Goal: Register for event/course

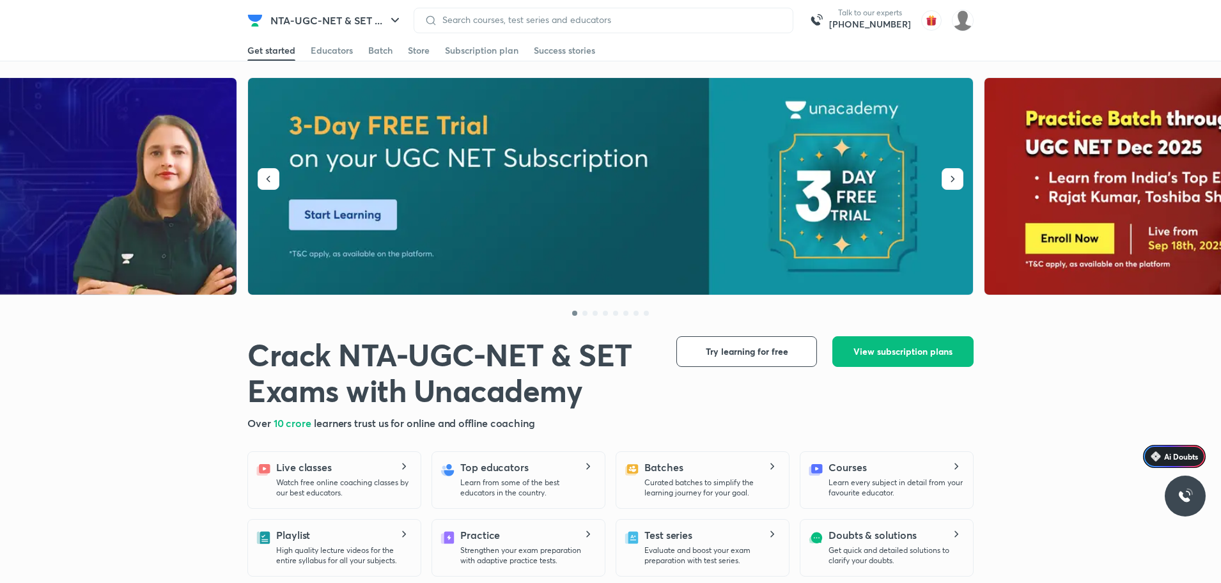
click at [387, 189] on img at bounding box center [611, 186] width 726 height 217
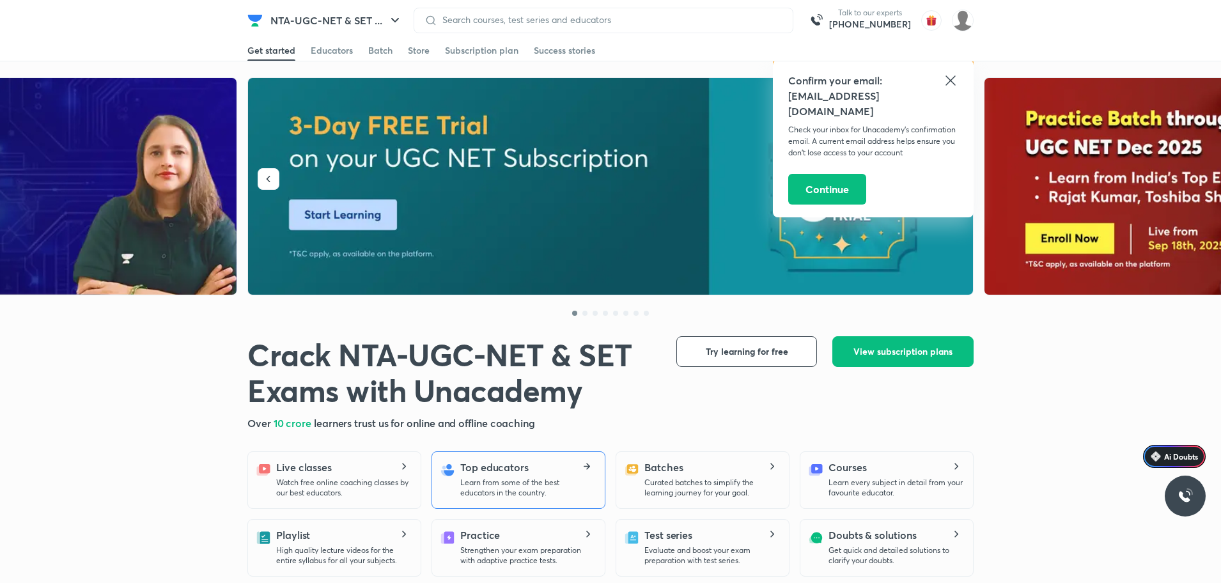
click at [535, 481] on p "Learn from some of the best educators in the country." at bounding box center [527, 487] width 134 height 20
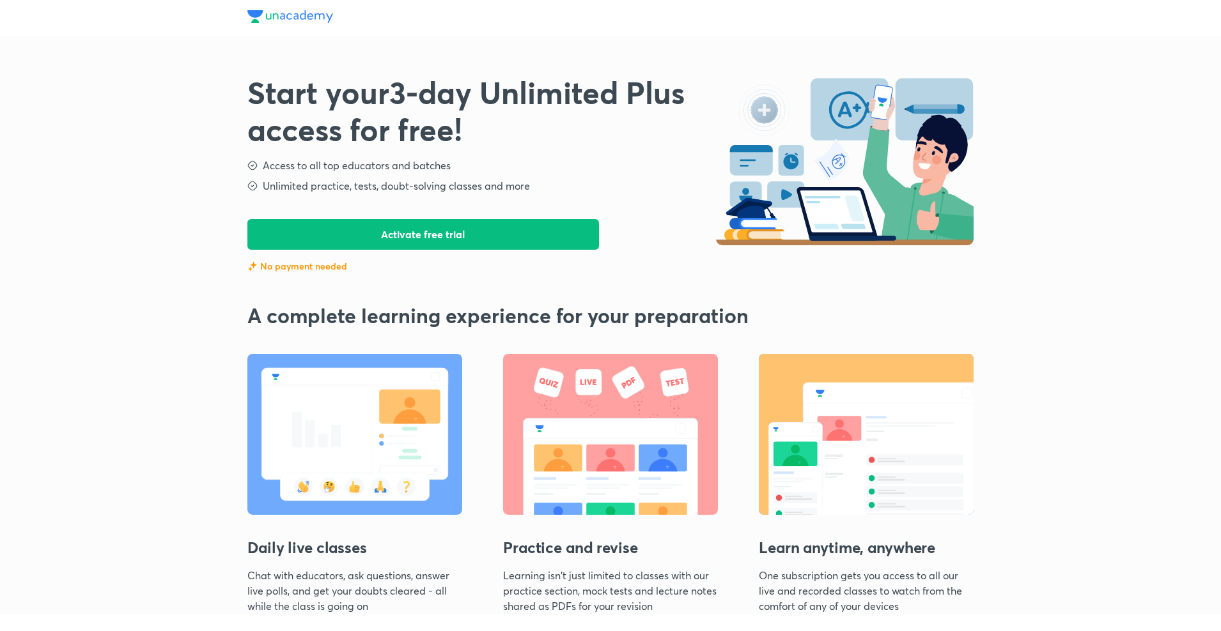
click at [389, 232] on button "Activate free trial" at bounding box center [423, 234] width 352 height 31
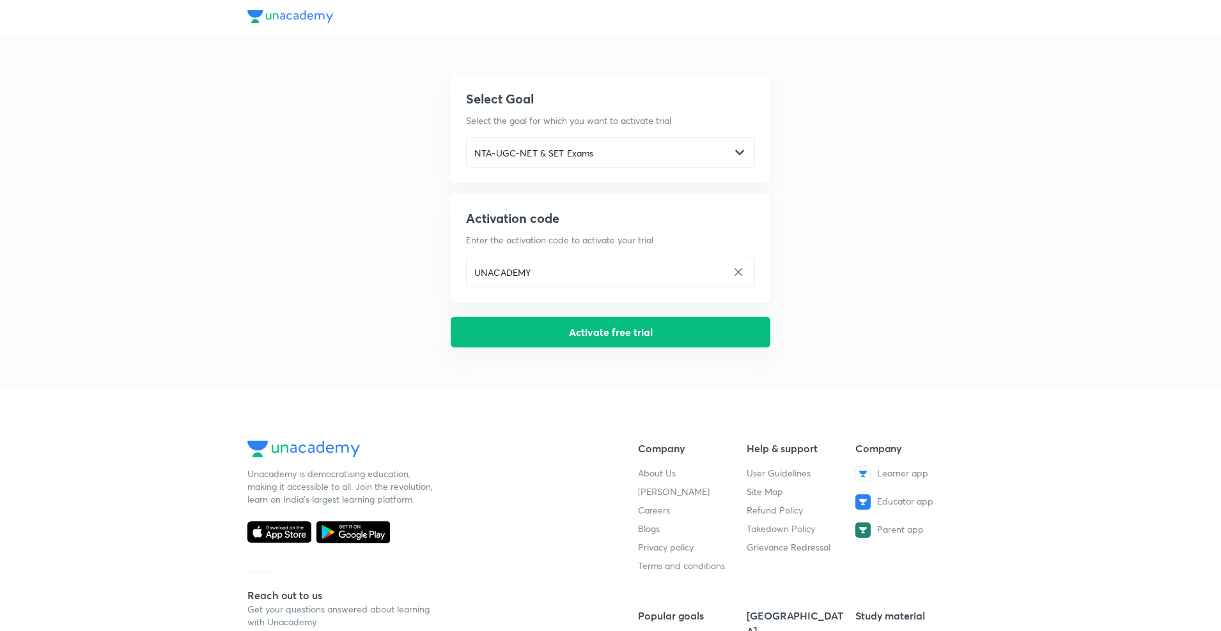
click at [599, 338] on button "Activate free trial" at bounding box center [611, 332] width 320 height 31
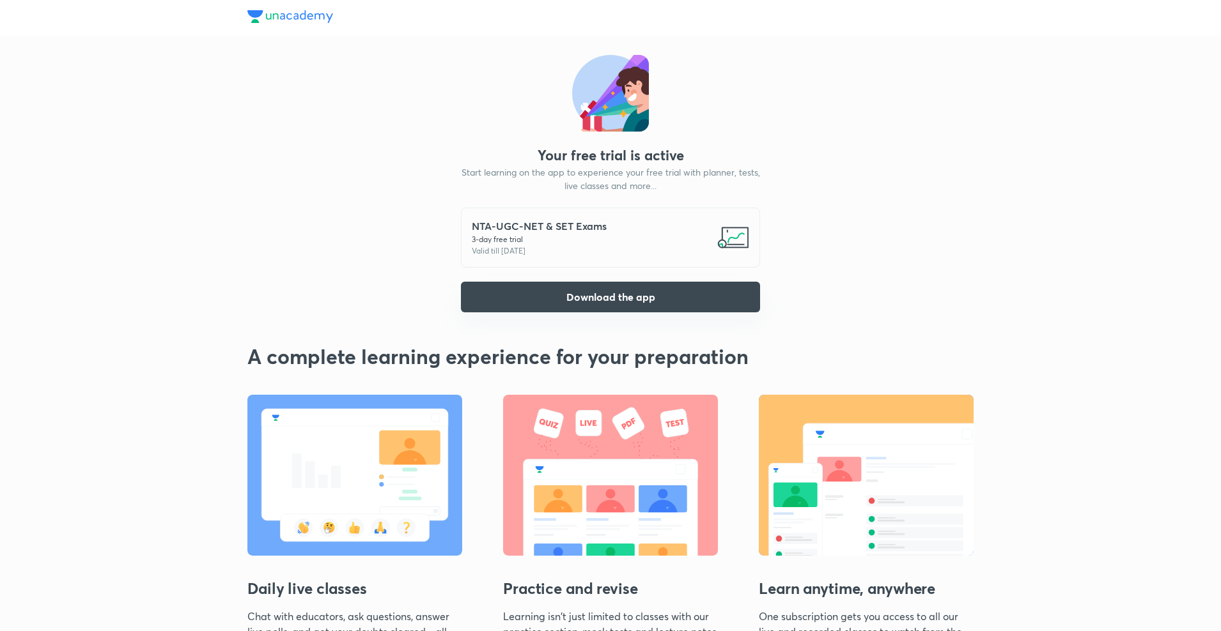
click at [633, 298] on button "Download the app" at bounding box center [610, 297] width 299 height 31
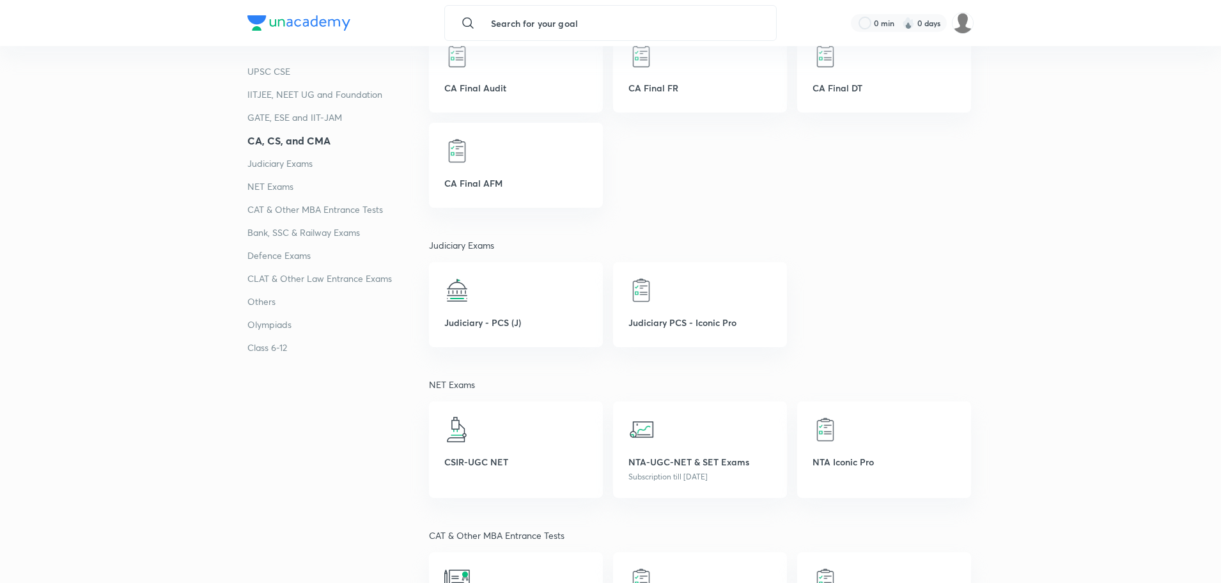
scroll to position [1598, 0]
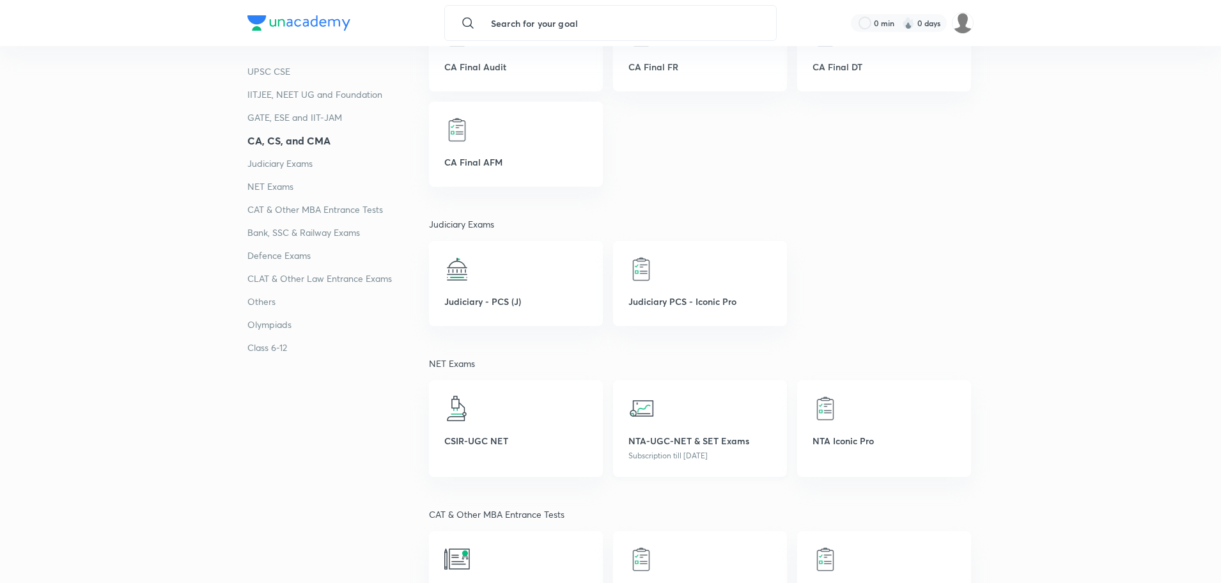
click at [689, 415] on div at bounding box center [699, 409] width 143 height 26
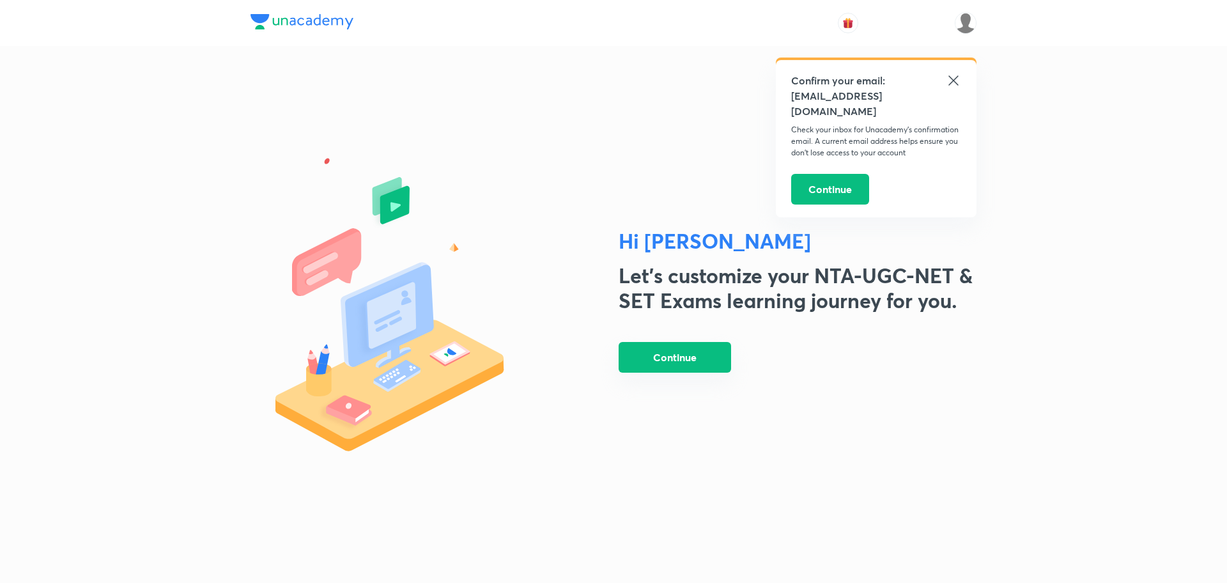
click at [683, 360] on button "Continue" at bounding box center [675, 357] width 112 height 31
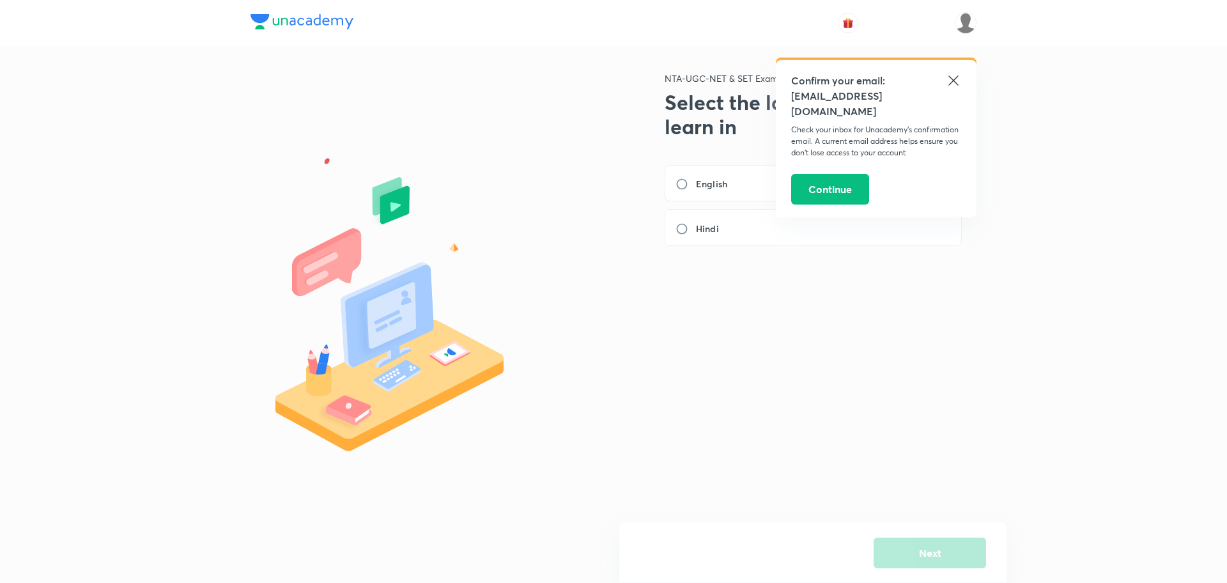
click at [683, 360] on div "NTA-UGC-NET & SET Exams Select the language you want to learn in English Hindi" at bounding box center [798, 295] width 358 height 447
click at [953, 77] on icon at bounding box center [953, 80] width 15 height 15
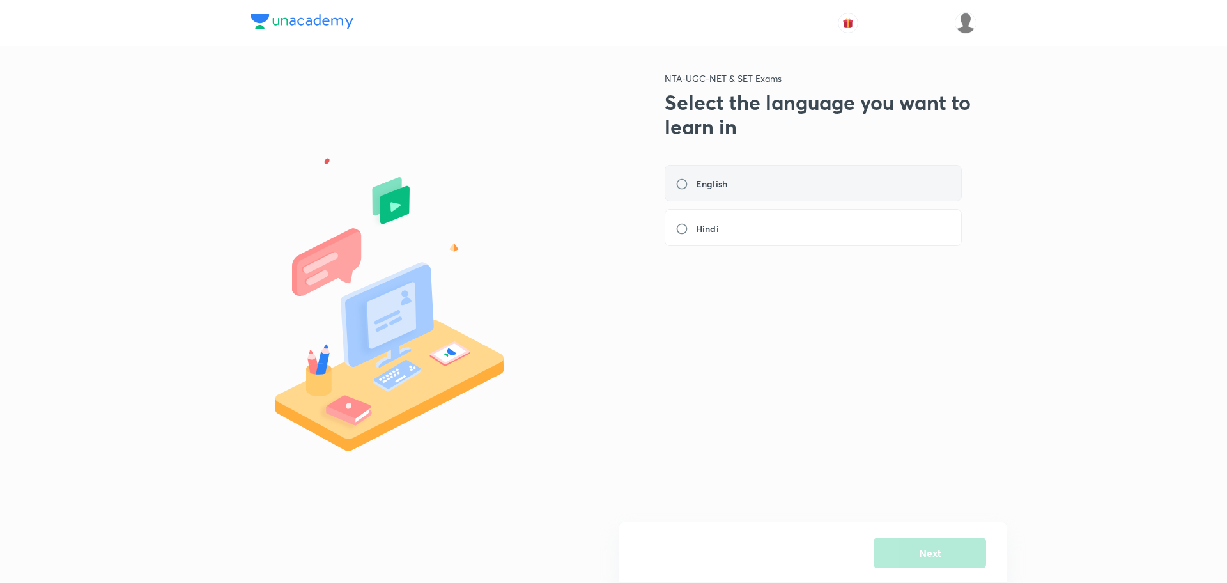
click at [828, 171] on div "English" at bounding box center [813, 183] width 297 height 37
radio input "true"
click at [902, 536] on button "Next" at bounding box center [930, 551] width 112 height 31
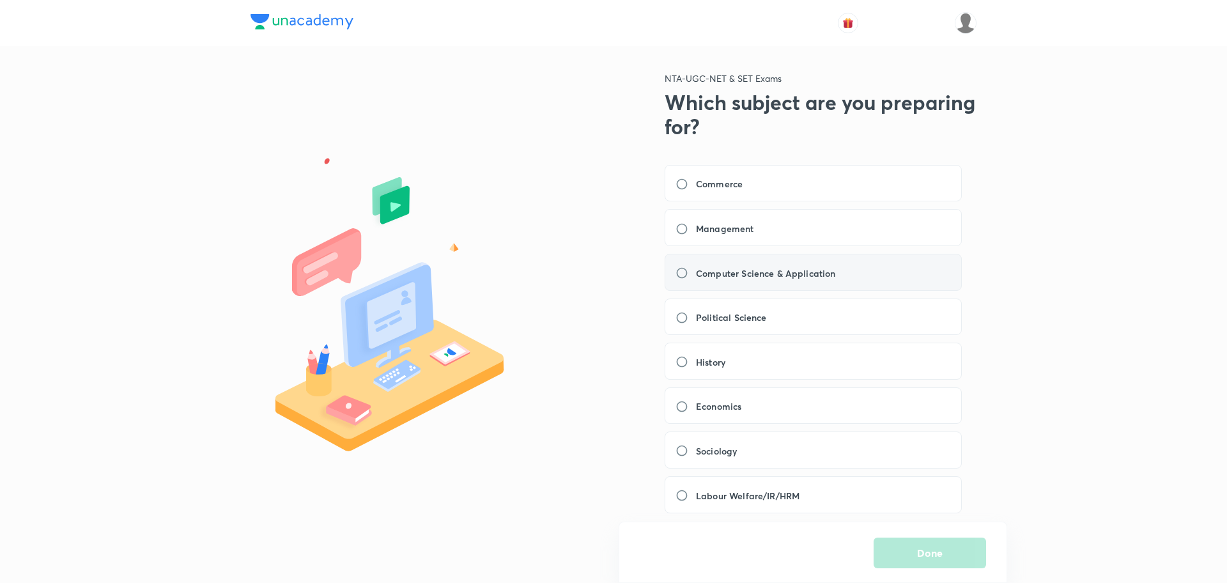
click at [828, 275] on h6 "Computer Science & Application" at bounding box center [766, 273] width 140 height 13
radio input "true"
click at [904, 557] on button "Done" at bounding box center [930, 551] width 112 height 31
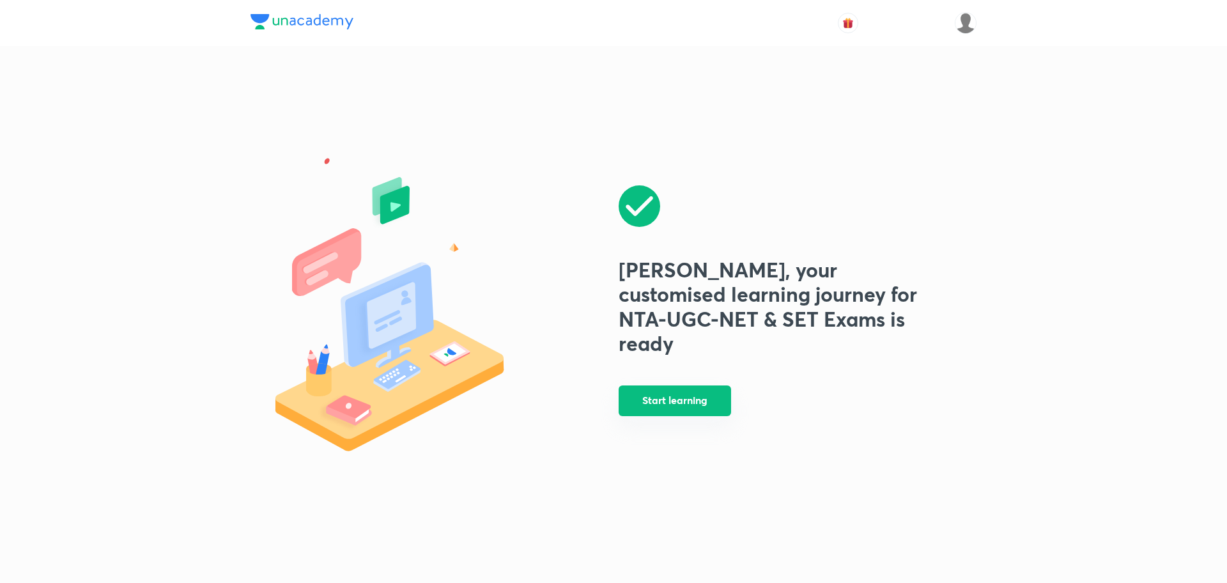
click at [697, 394] on button "Start learning" at bounding box center [675, 400] width 112 height 31
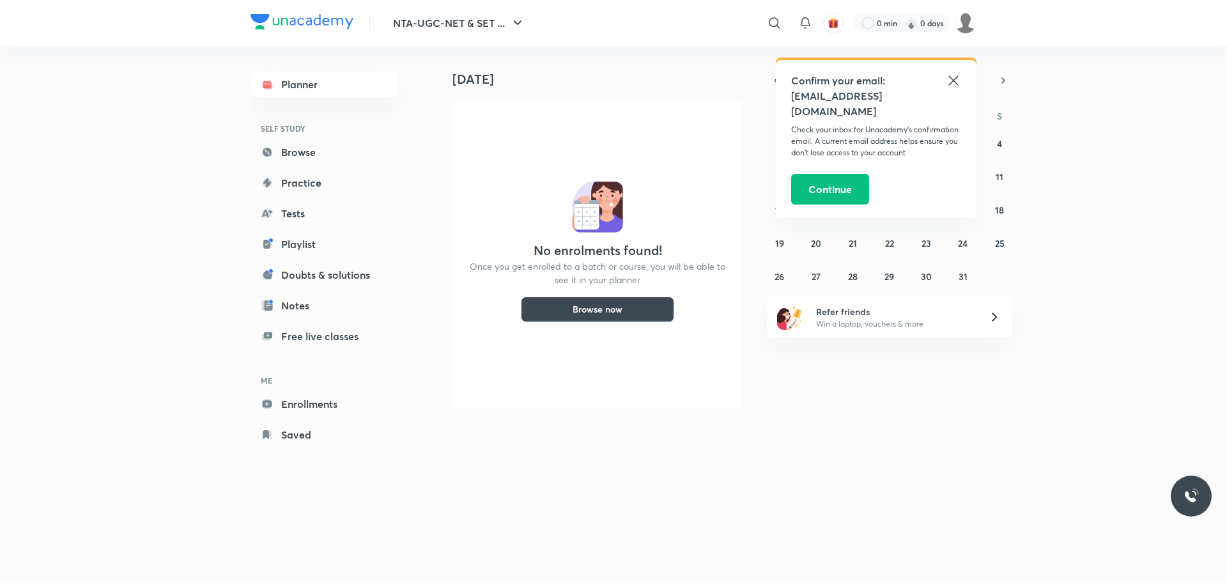
click at [952, 81] on icon at bounding box center [953, 80] width 15 height 15
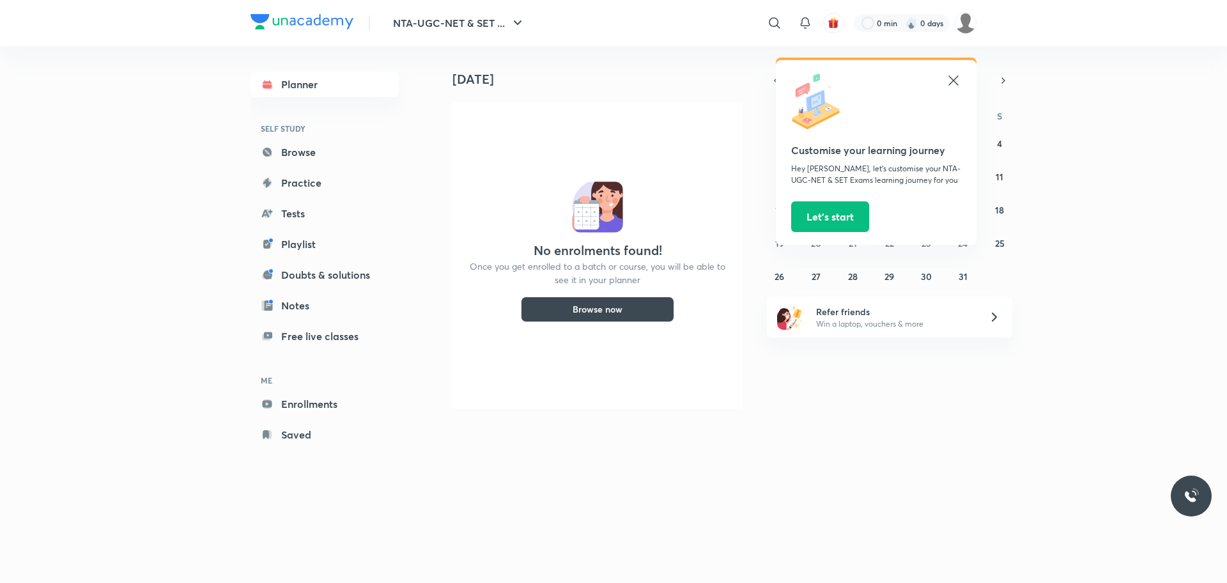
click at [952, 82] on icon at bounding box center [953, 80] width 10 height 10
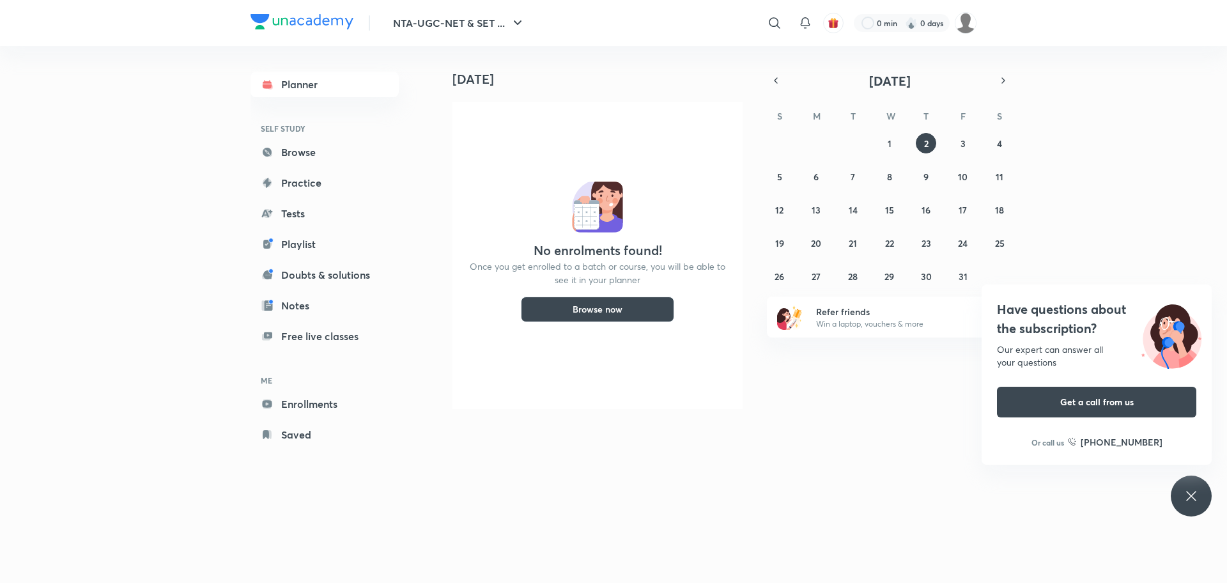
click at [1187, 493] on icon at bounding box center [1191, 495] width 15 height 15
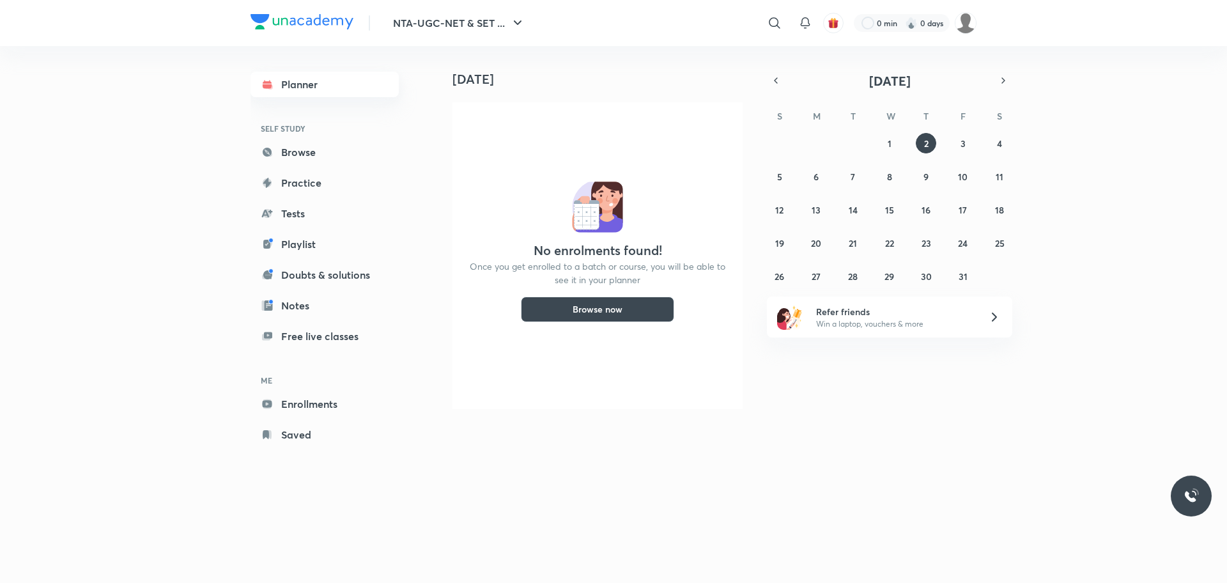
click at [339, 81] on link "Planner" at bounding box center [325, 85] width 148 height 26
click at [591, 306] on button "Browse now" at bounding box center [597, 310] width 153 height 26
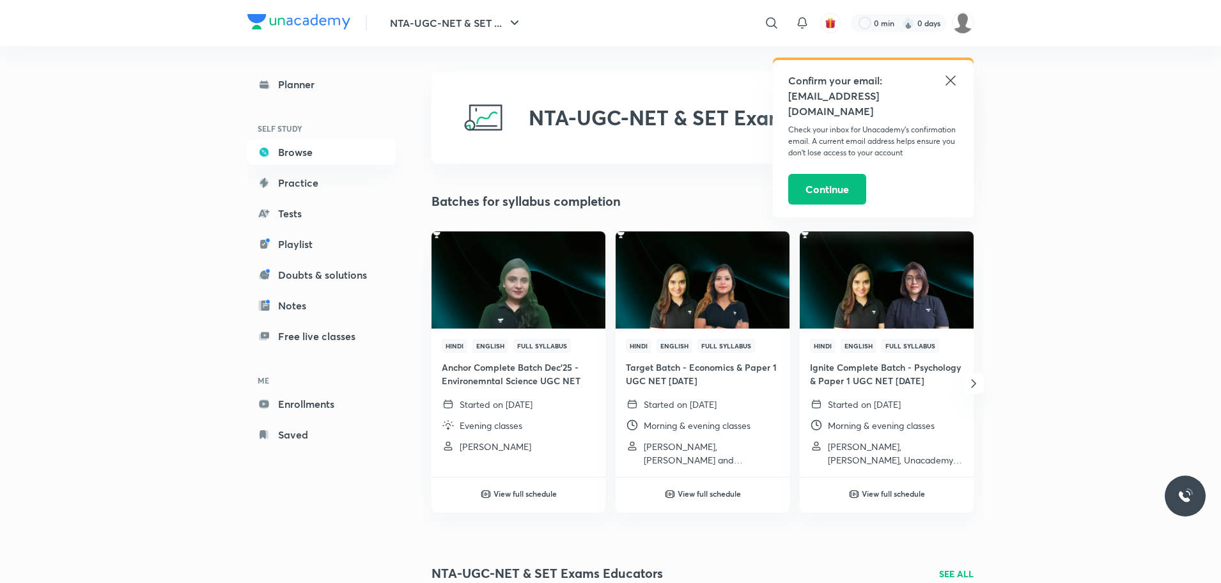
click at [946, 80] on icon at bounding box center [950, 80] width 15 height 15
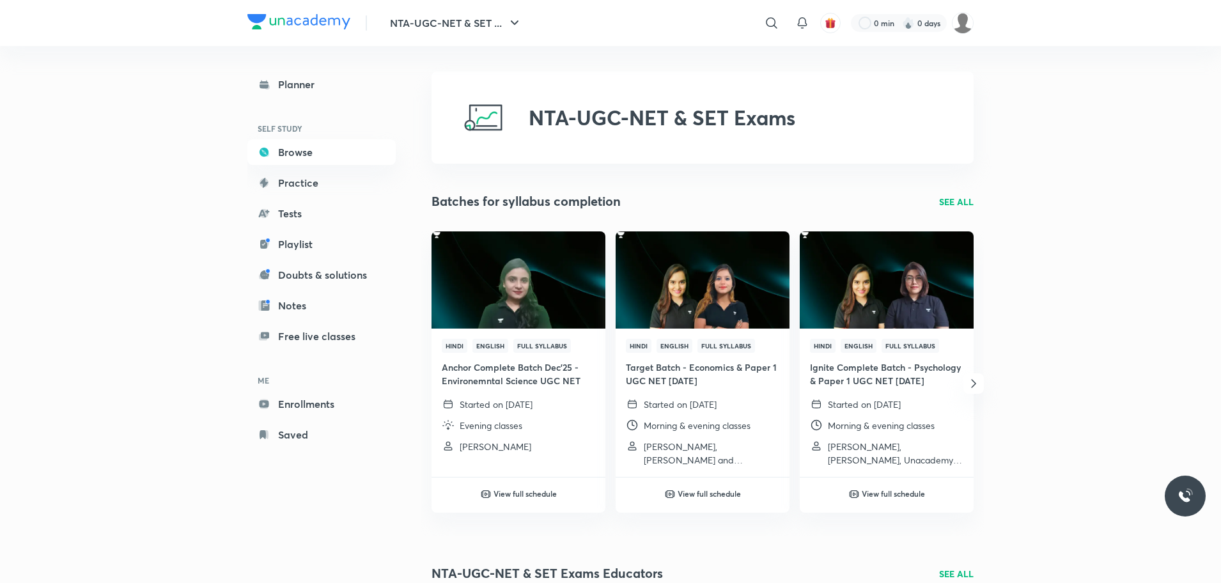
click at [973, 378] on icon "button" at bounding box center [973, 383] width 15 height 15
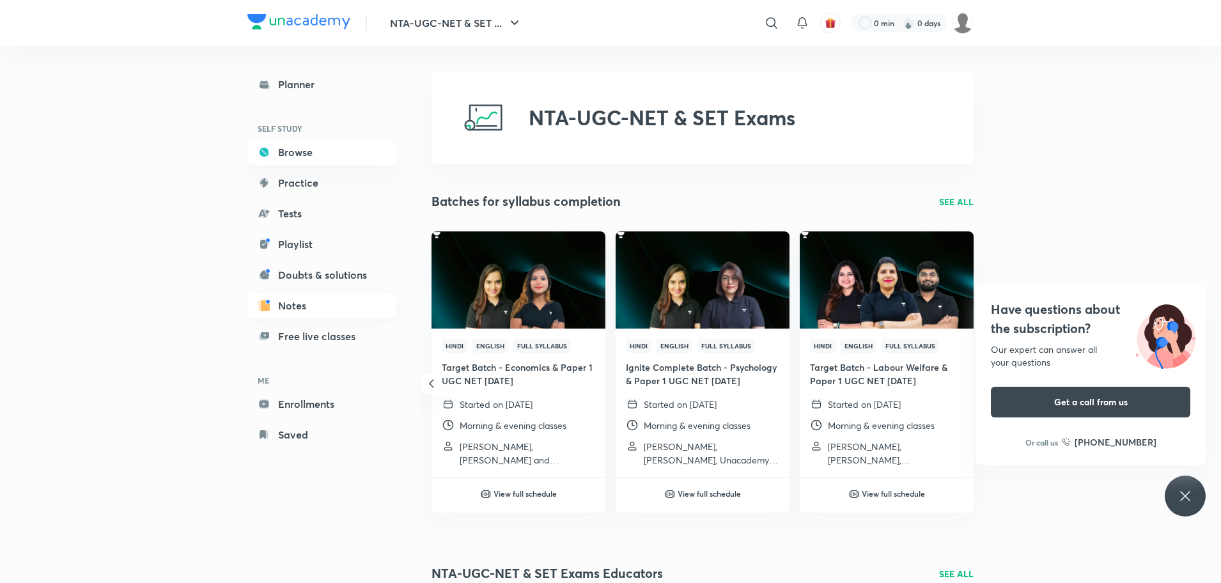
click at [314, 298] on link "Notes" at bounding box center [321, 306] width 148 height 26
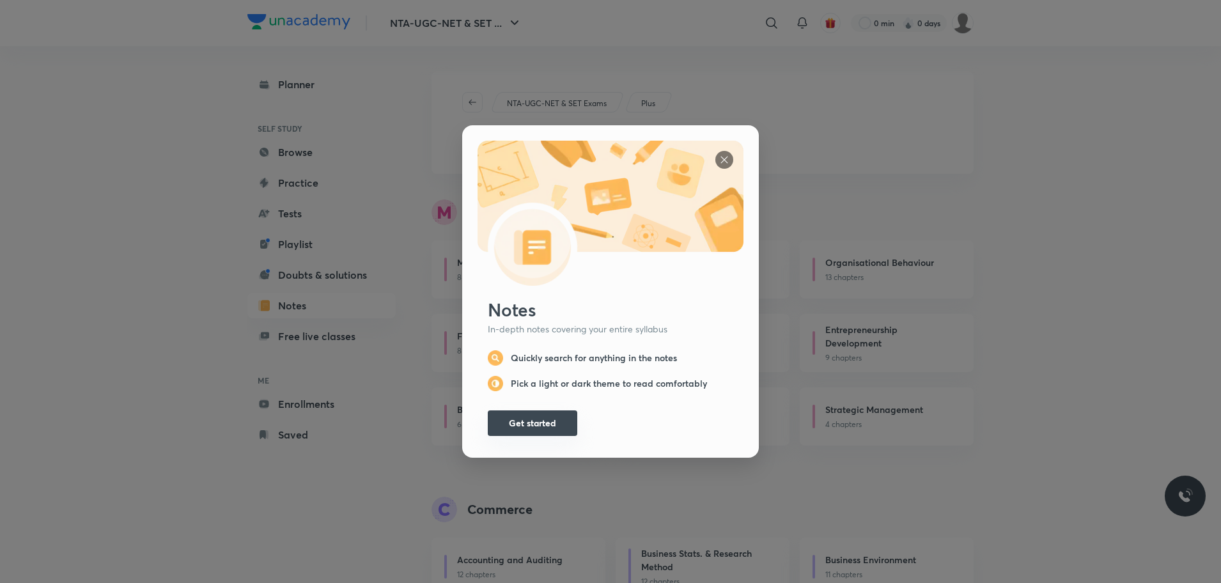
click at [519, 415] on button "Get started" at bounding box center [532, 423] width 89 height 26
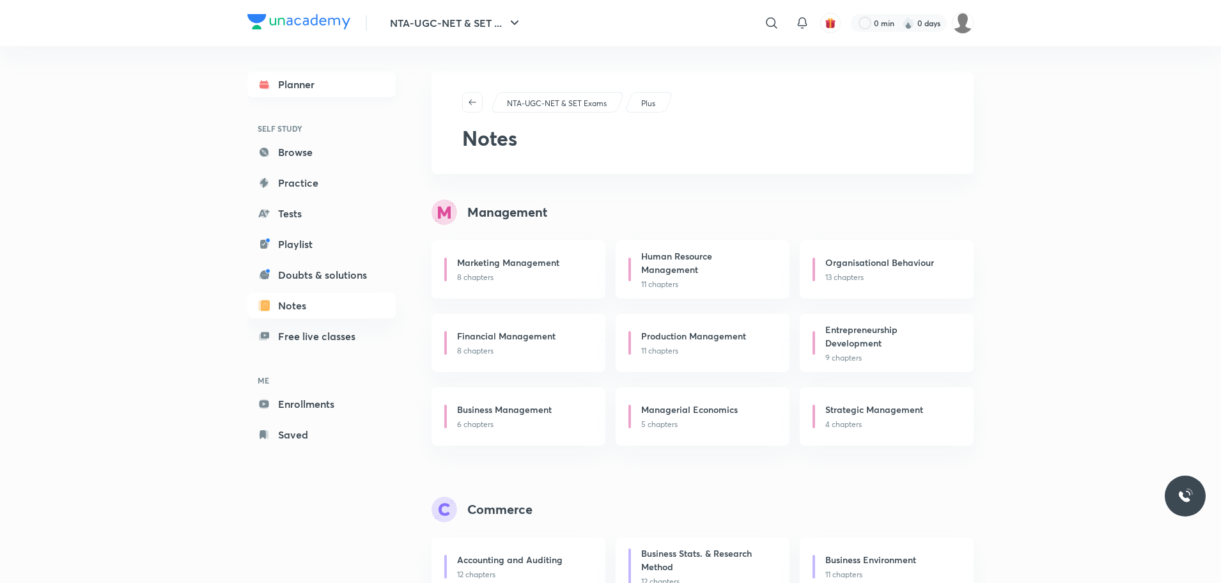
click at [305, 90] on link "Planner" at bounding box center [321, 85] width 148 height 26
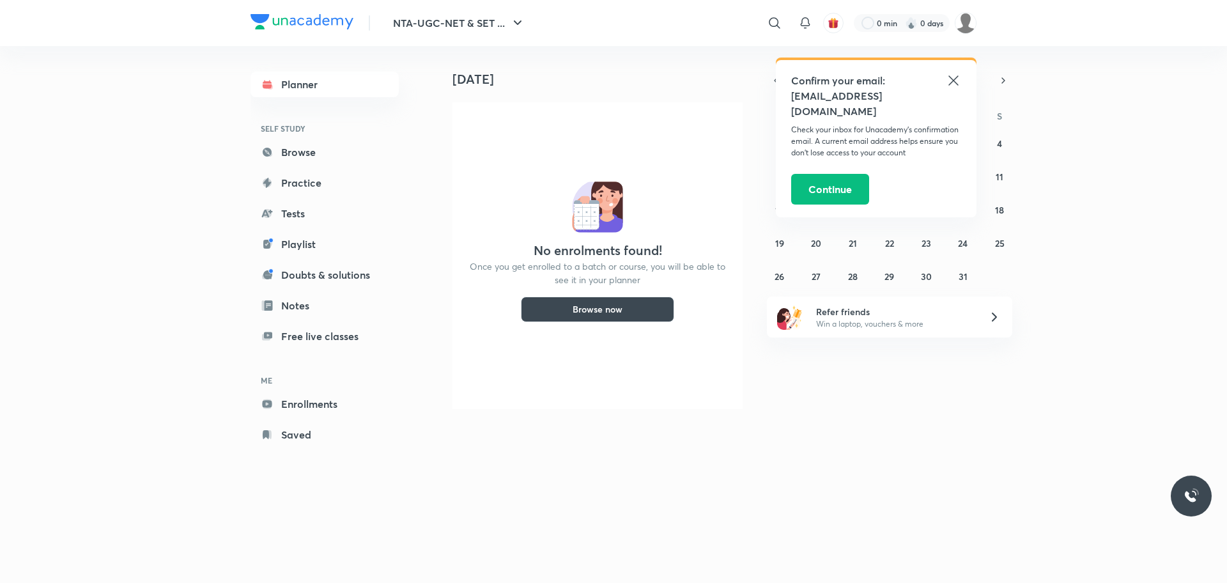
click at [957, 81] on icon at bounding box center [953, 80] width 15 height 15
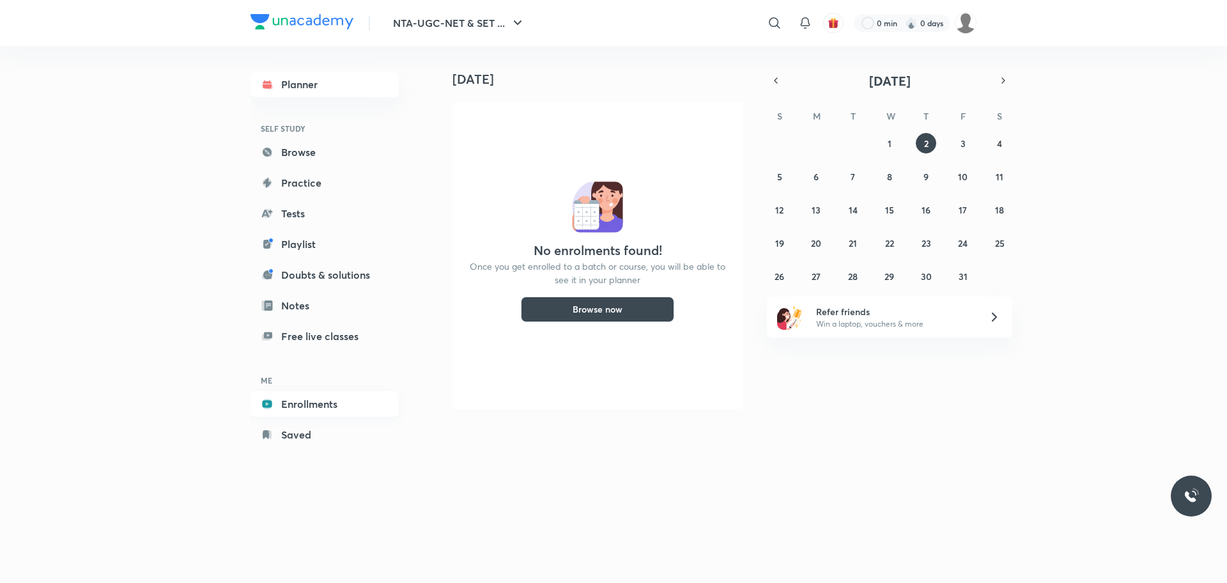
click at [309, 403] on link "Enrollments" at bounding box center [325, 404] width 148 height 26
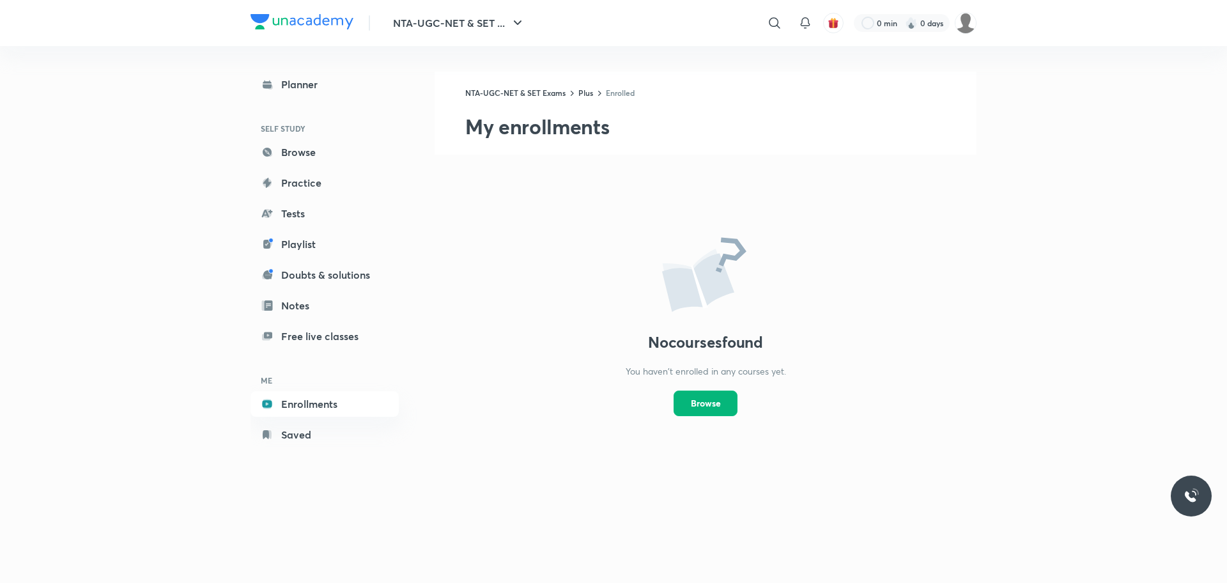
click at [684, 400] on button "Browse" at bounding box center [706, 404] width 64 height 26
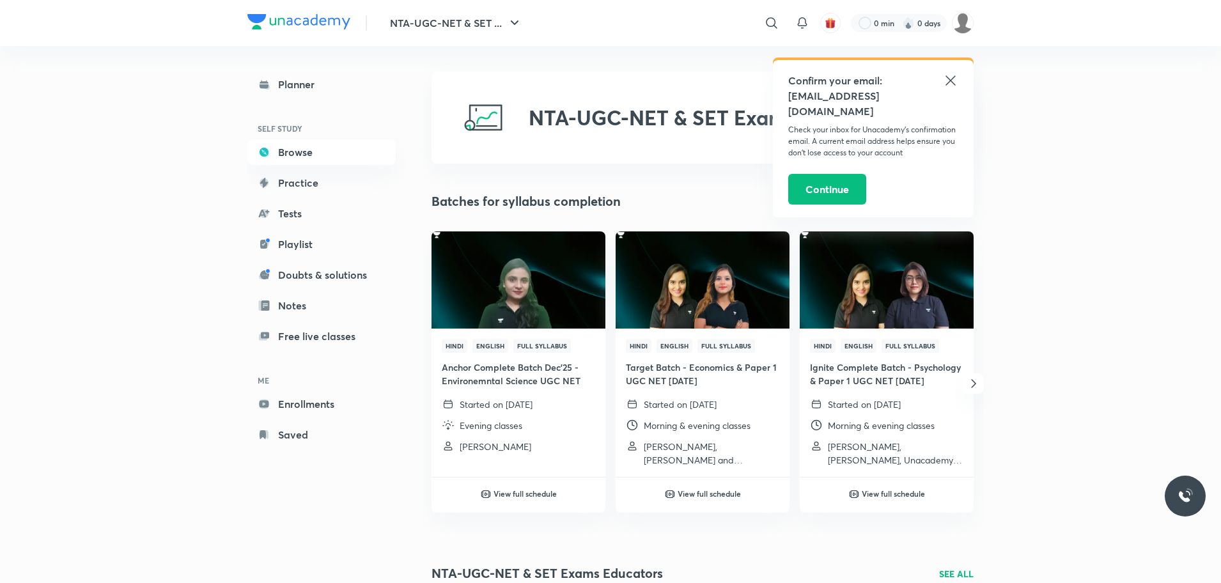
click at [950, 78] on icon at bounding box center [950, 80] width 15 height 15
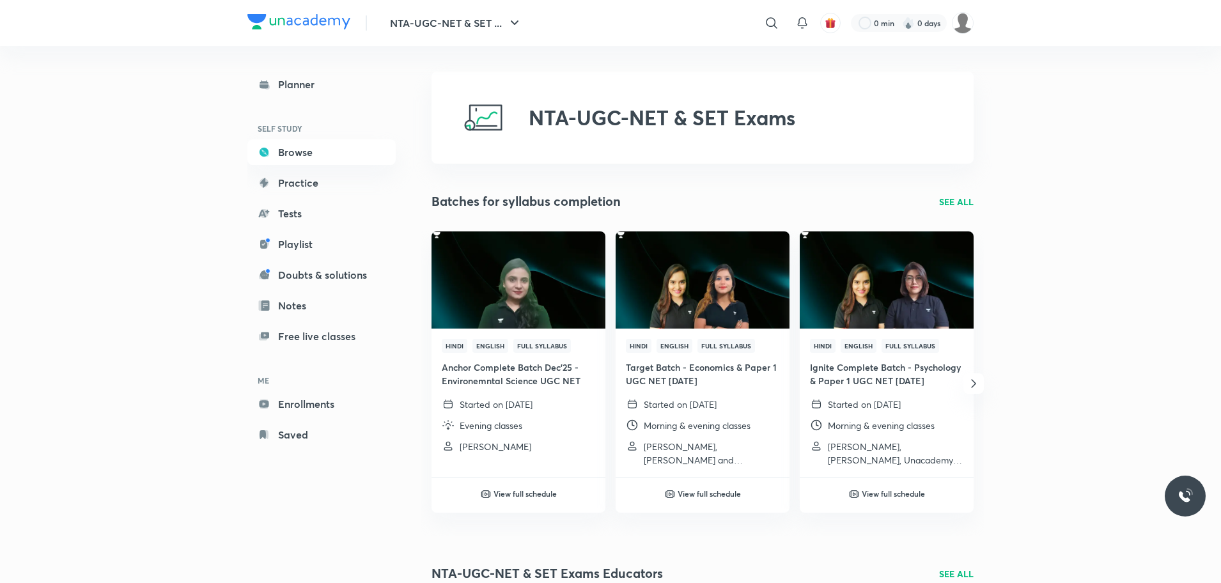
click at [956, 201] on p "SEE ALL" at bounding box center [956, 201] width 35 height 13
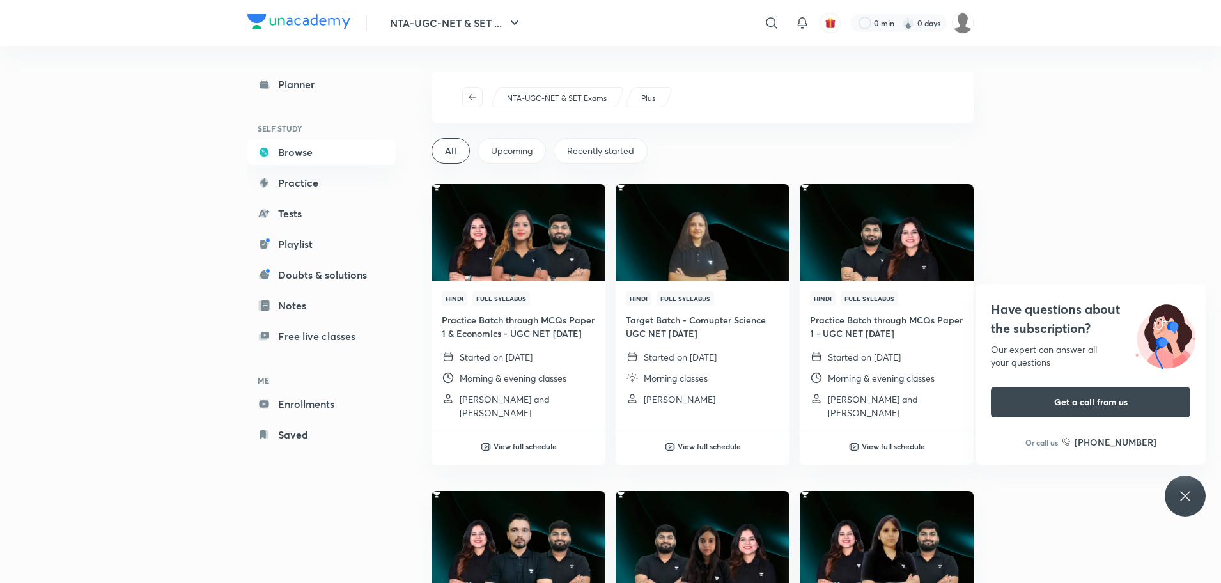
click at [1184, 497] on icon at bounding box center [1185, 496] width 10 height 10
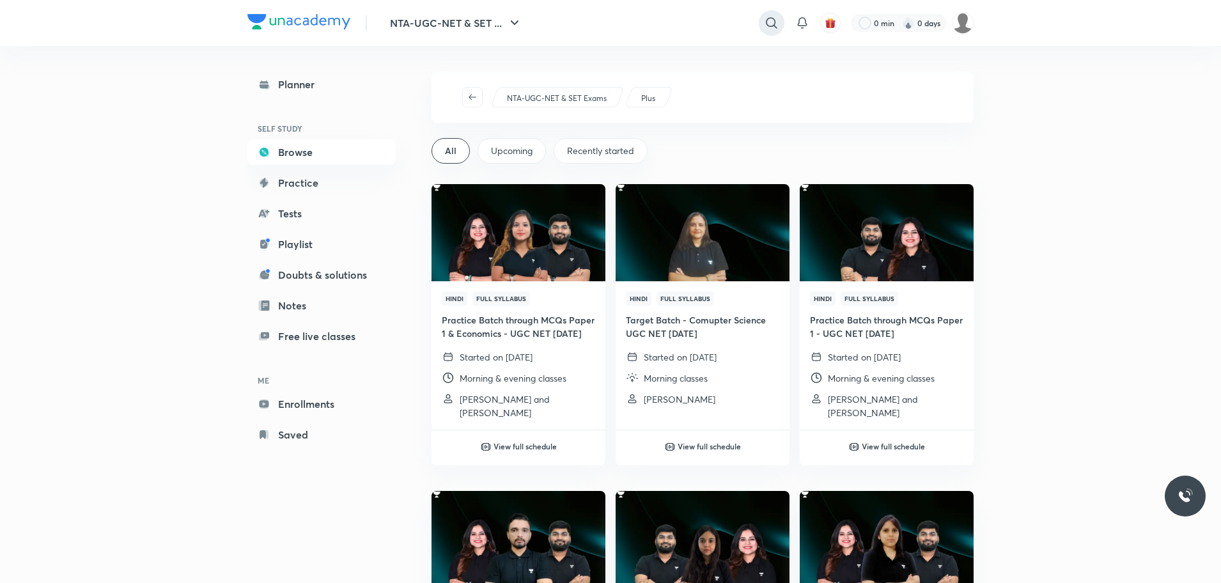
click at [768, 21] on icon at bounding box center [771, 22] width 15 height 15
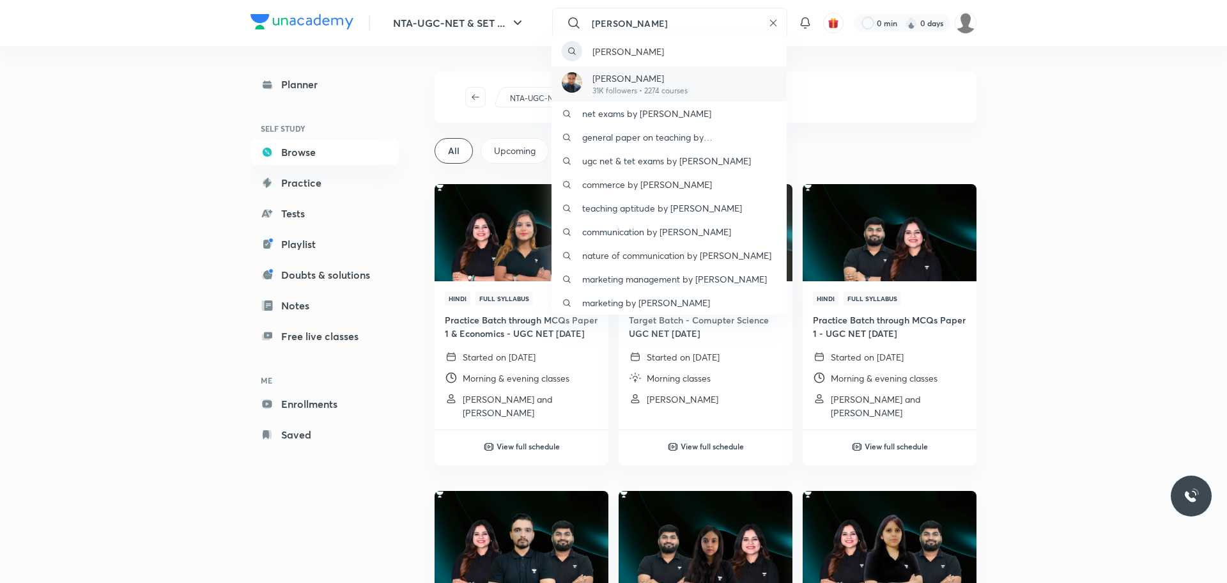
type input "navee"
click at [695, 79] on div "Naveen Sakh 31K followers • 2274 courses" at bounding box center [669, 83] width 235 height 35
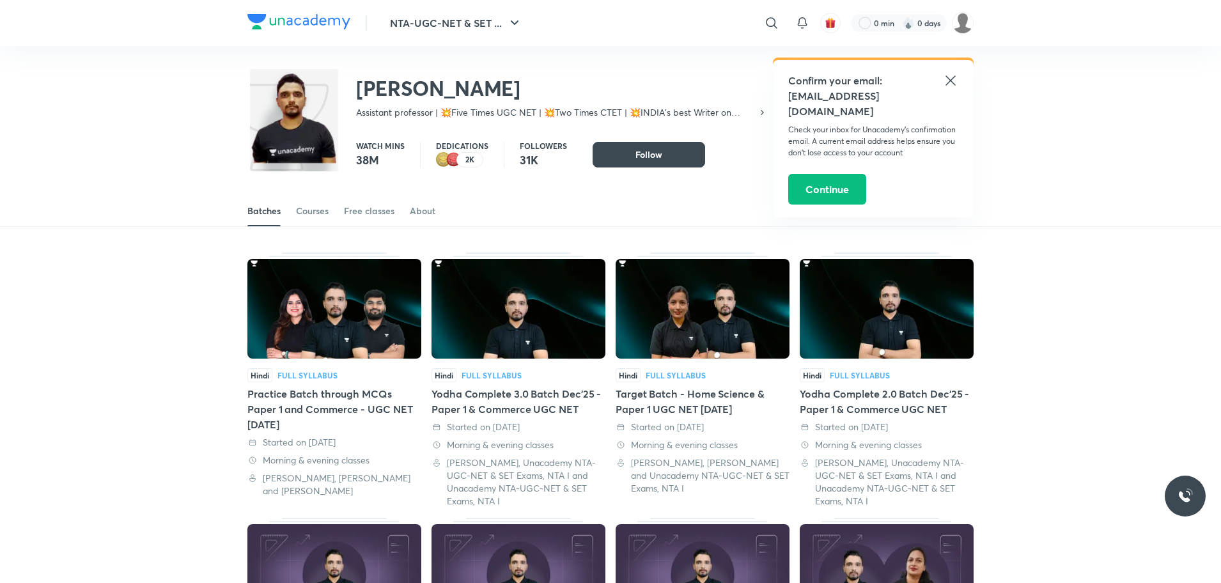
click at [530, 400] on div "Yodha Complete 3.0 Batch Dec'25 - Paper 1 & Commerce UGC NET" at bounding box center [518, 401] width 174 height 31
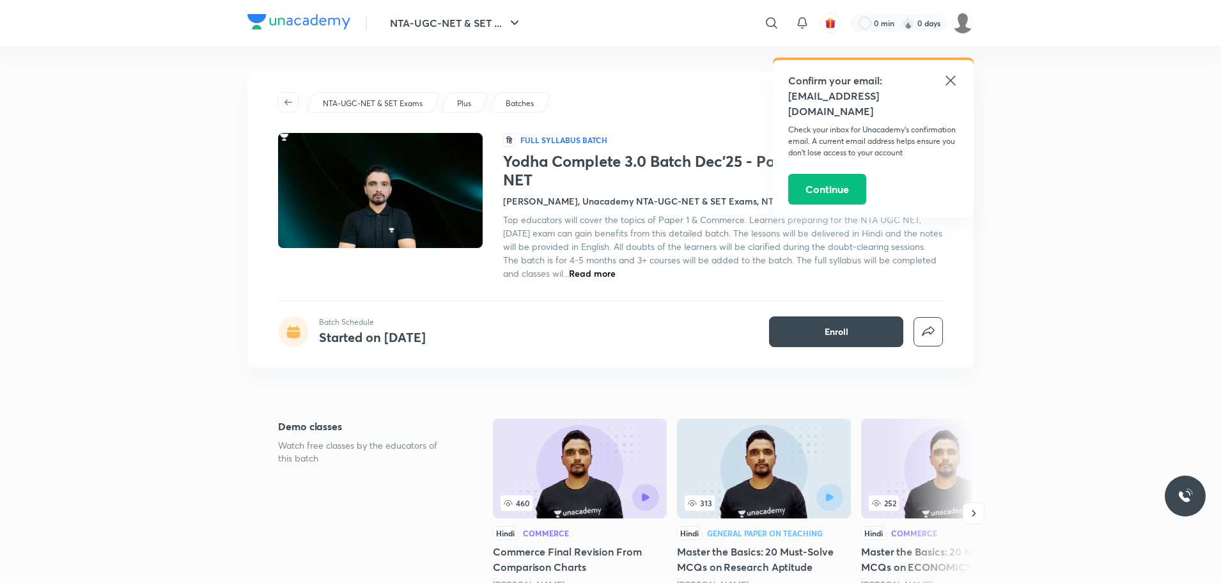
click at [615, 277] on span "Read more" at bounding box center [592, 273] width 47 height 12
click at [948, 78] on icon at bounding box center [950, 80] width 10 height 10
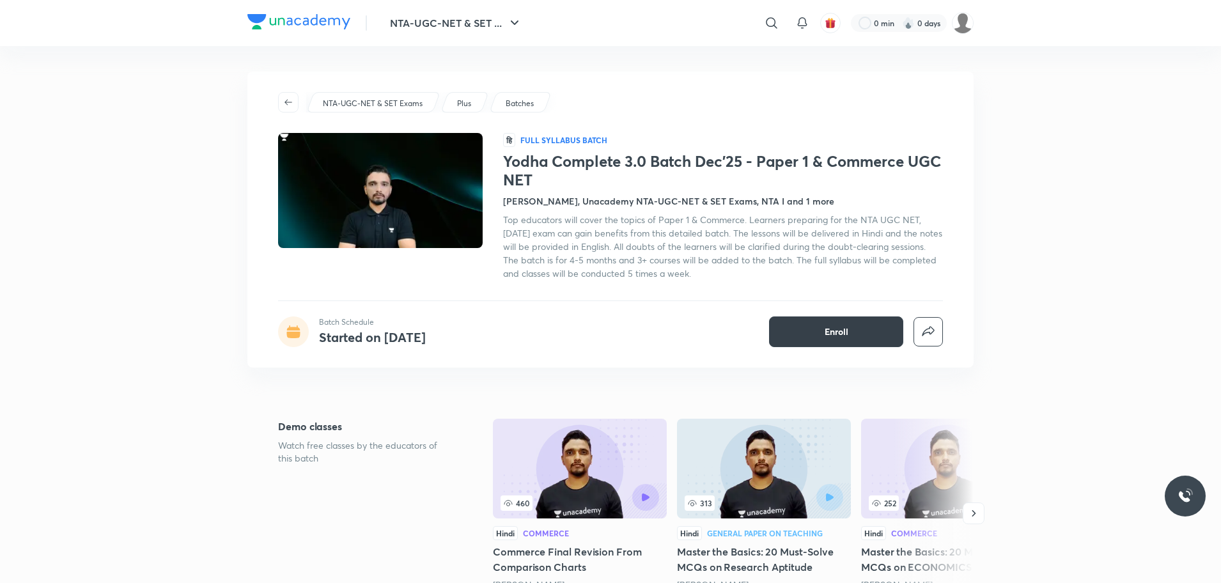
click at [844, 330] on span "Enroll" at bounding box center [836, 331] width 24 height 13
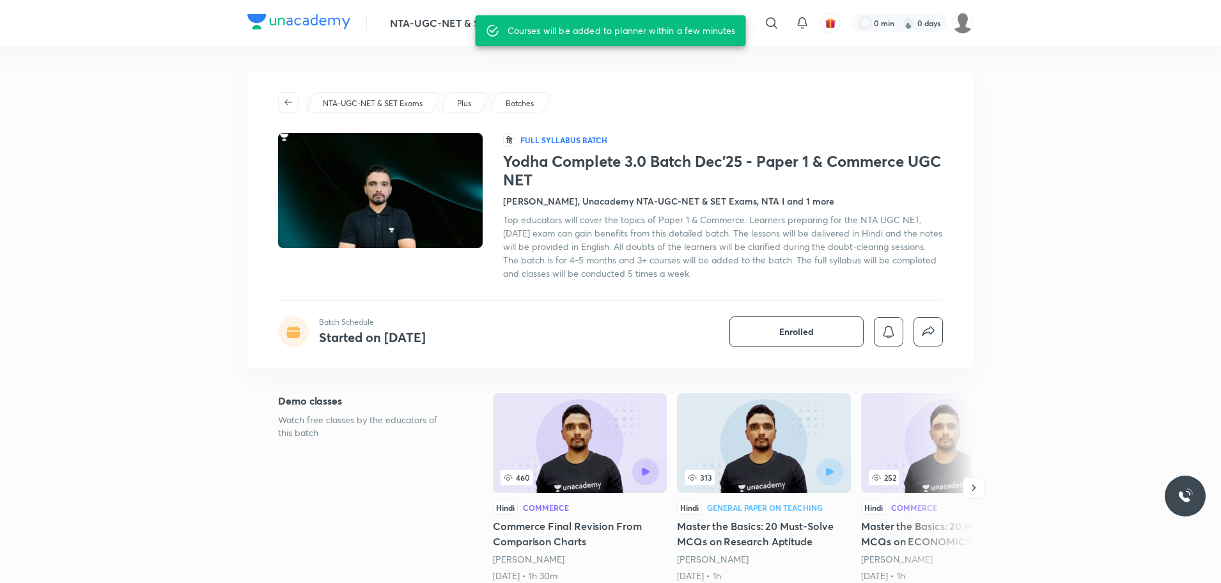
click at [787, 239] on div "Top educators will cover the topics of Paper 1 & Commerce. Learners preparing f…" at bounding box center [723, 246] width 440 height 67
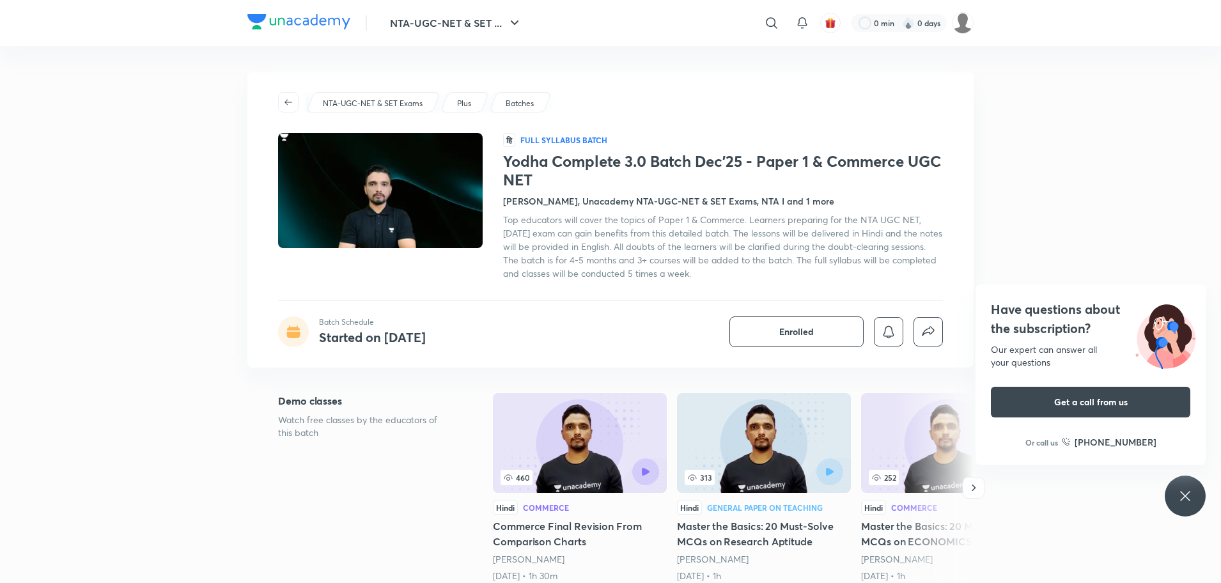
click at [1181, 491] on icon at bounding box center [1184, 495] width 15 height 15
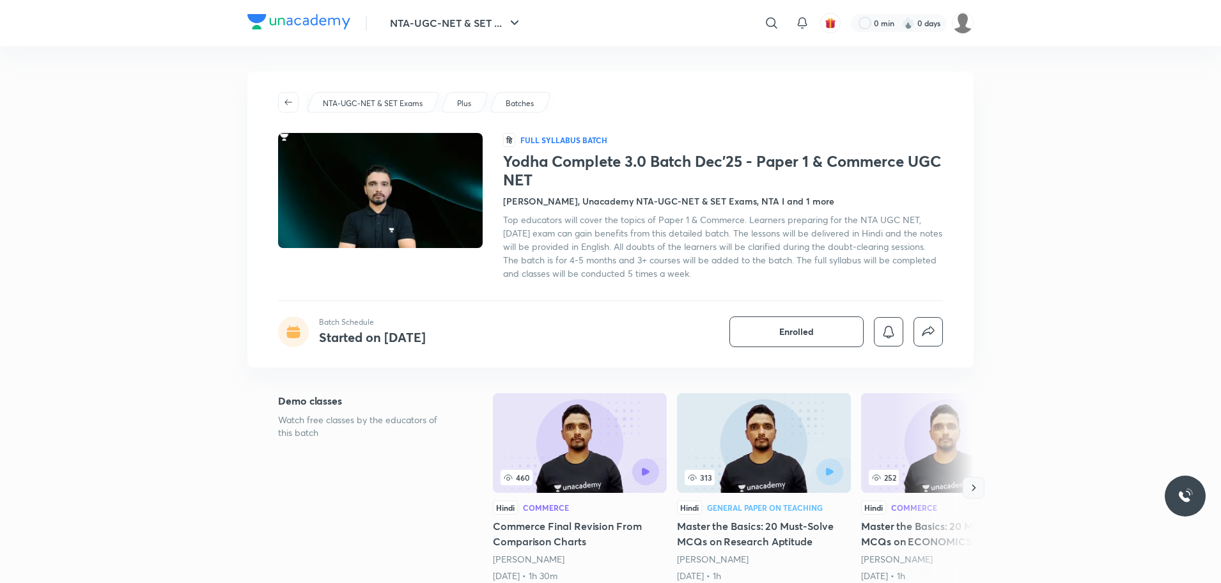
click at [978, 487] on icon "button" at bounding box center [973, 487] width 13 height 13
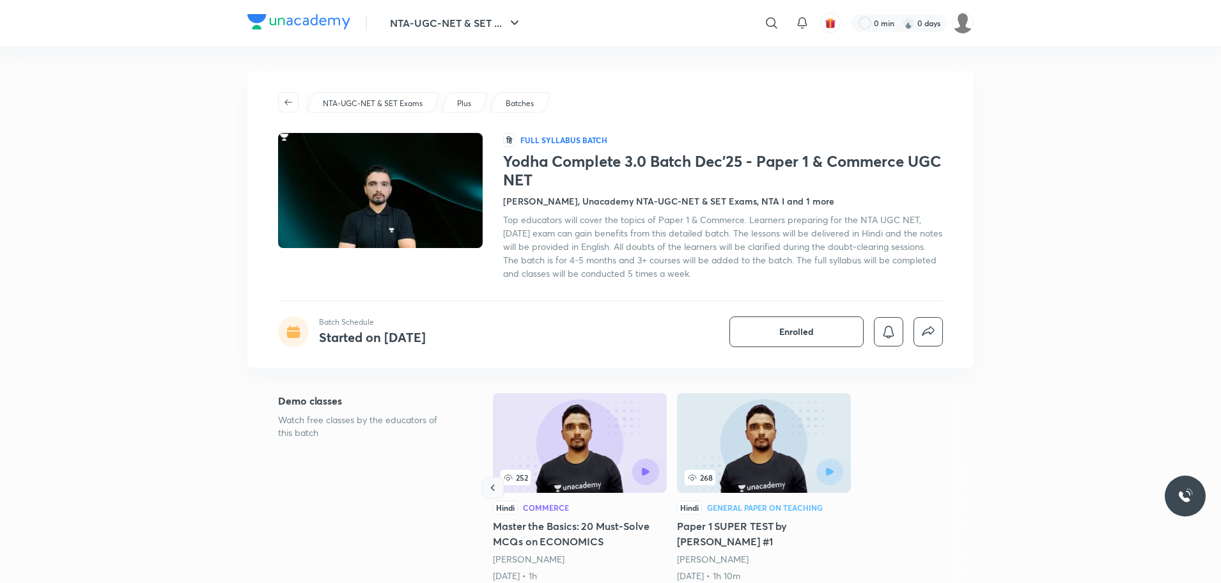
click at [499, 488] on icon "button" at bounding box center [492, 487] width 13 height 13
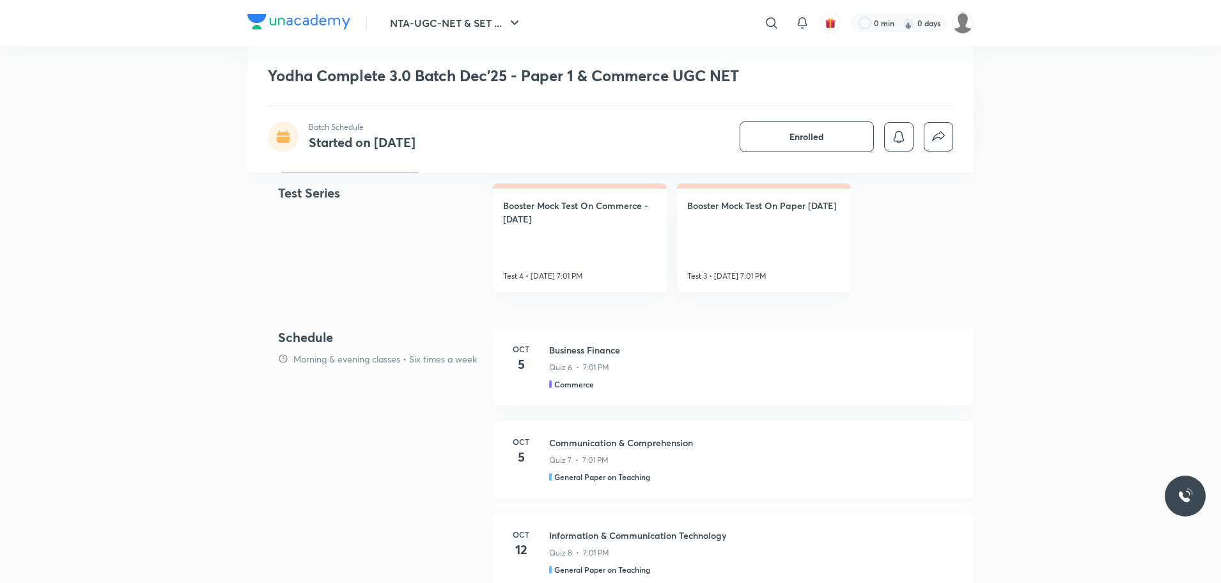
scroll to position [575, 0]
click at [659, 449] on div "Quiz 7 • 7:01 PM" at bounding box center [753, 455] width 409 height 17
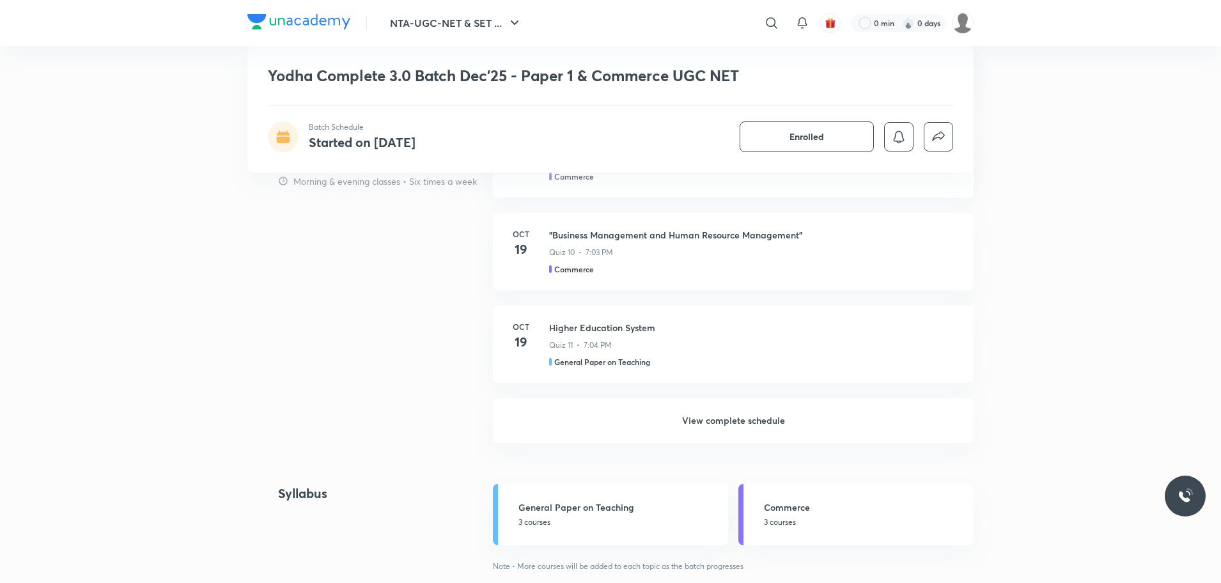
scroll to position [1087, 0]
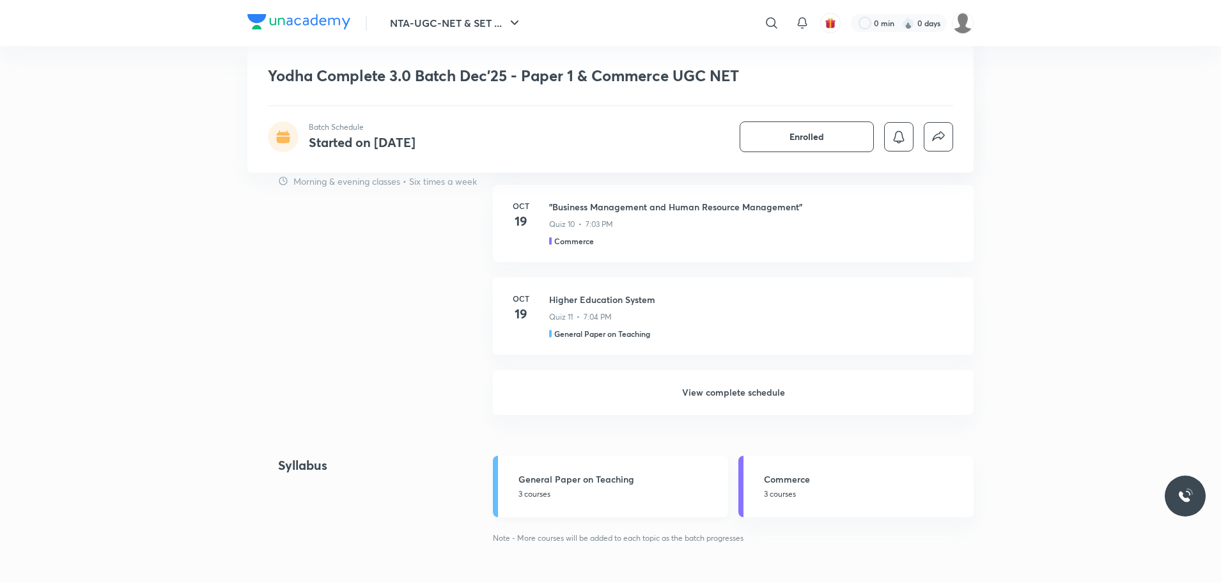
click at [617, 490] on p "3 courses" at bounding box center [619, 494] width 202 height 12
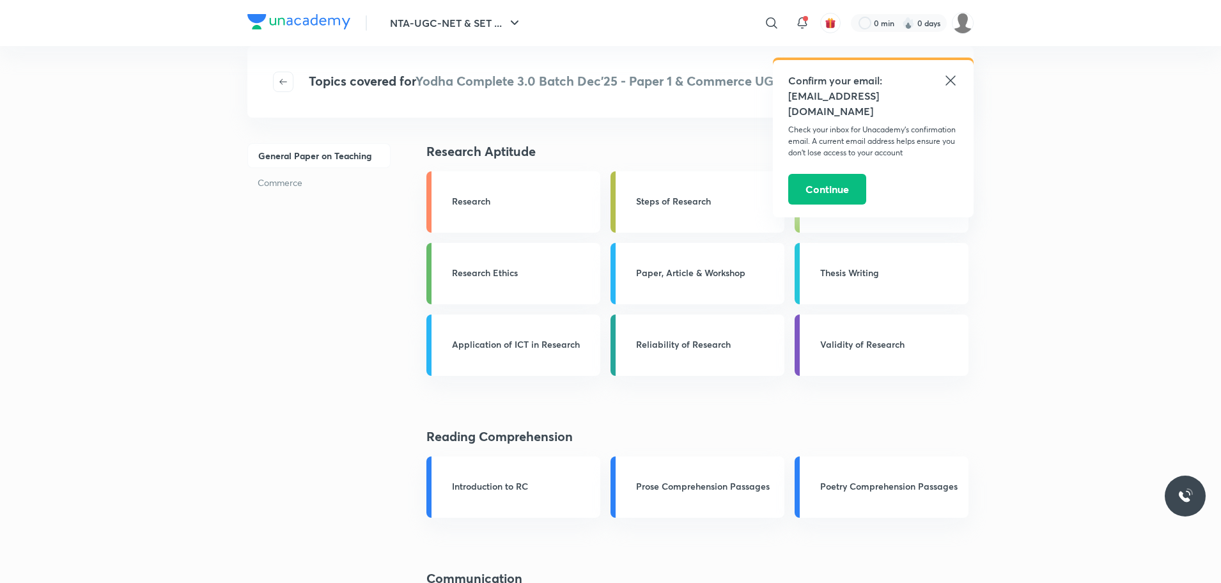
click at [950, 76] on icon at bounding box center [950, 80] width 15 height 15
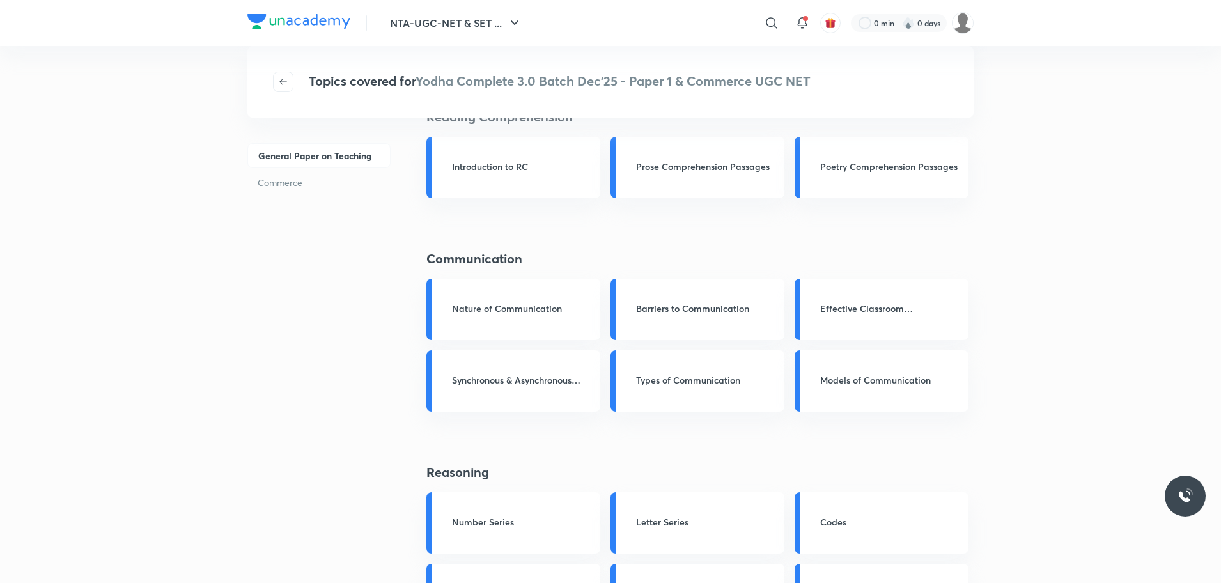
scroll to position [352, 0]
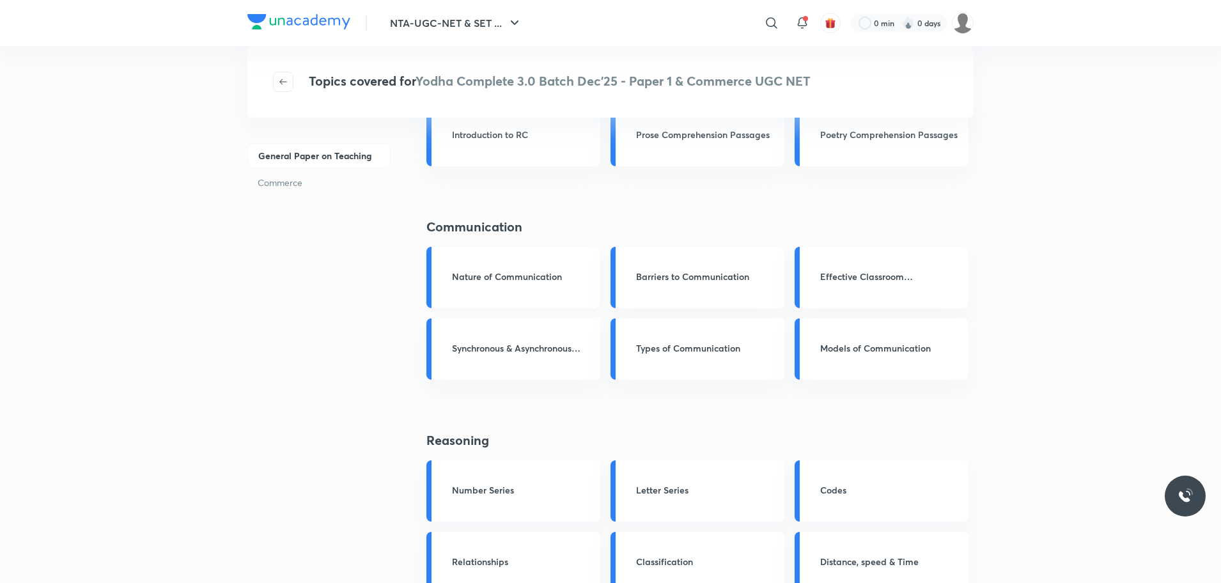
click at [489, 284] on div "Nature of Communication" at bounding box center [522, 278] width 141 height 16
click at [491, 272] on h3 "Nature of Communication" at bounding box center [522, 276] width 141 height 13
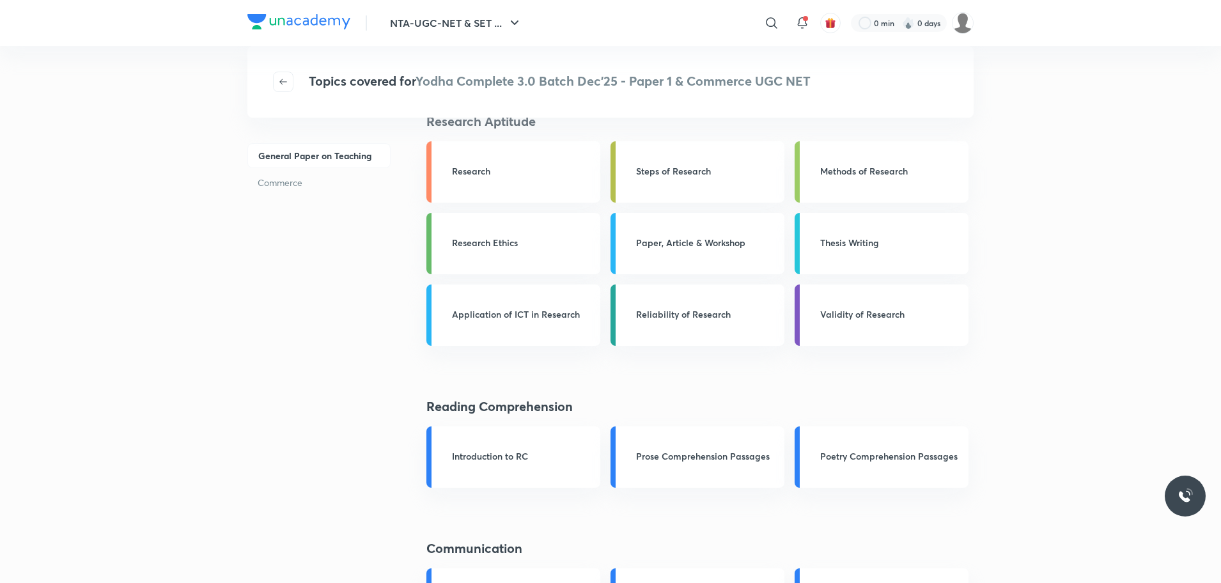
scroll to position [0, 0]
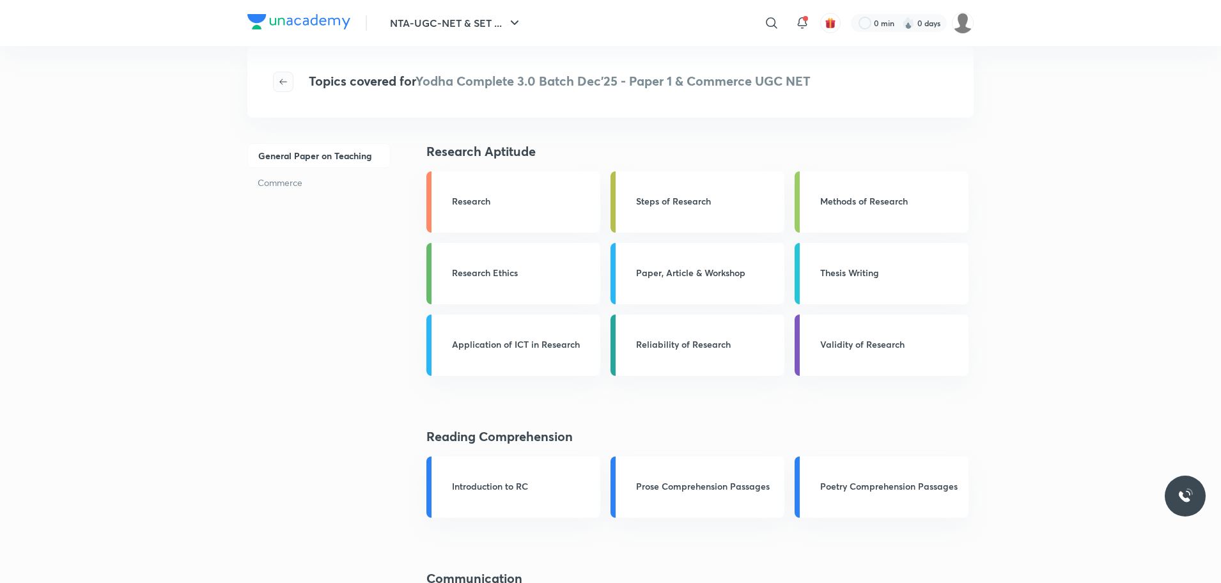
click at [283, 81] on icon "button" at bounding box center [283, 82] width 10 height 10
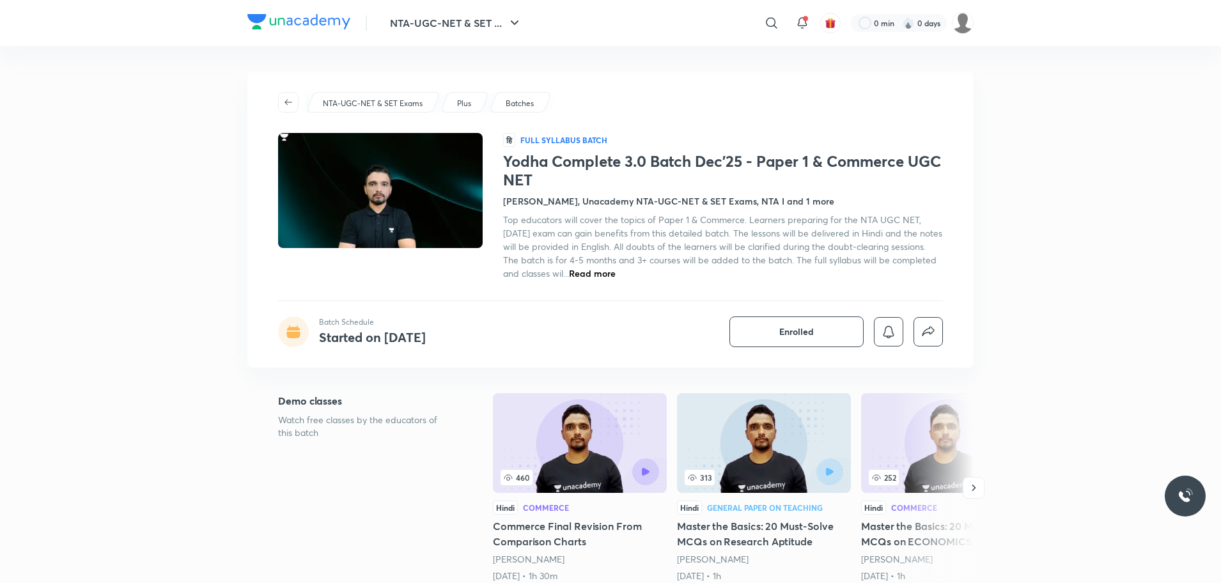
click at [520, 100] on p "Batches" at bounding box center [520, 104] width 28 height 12
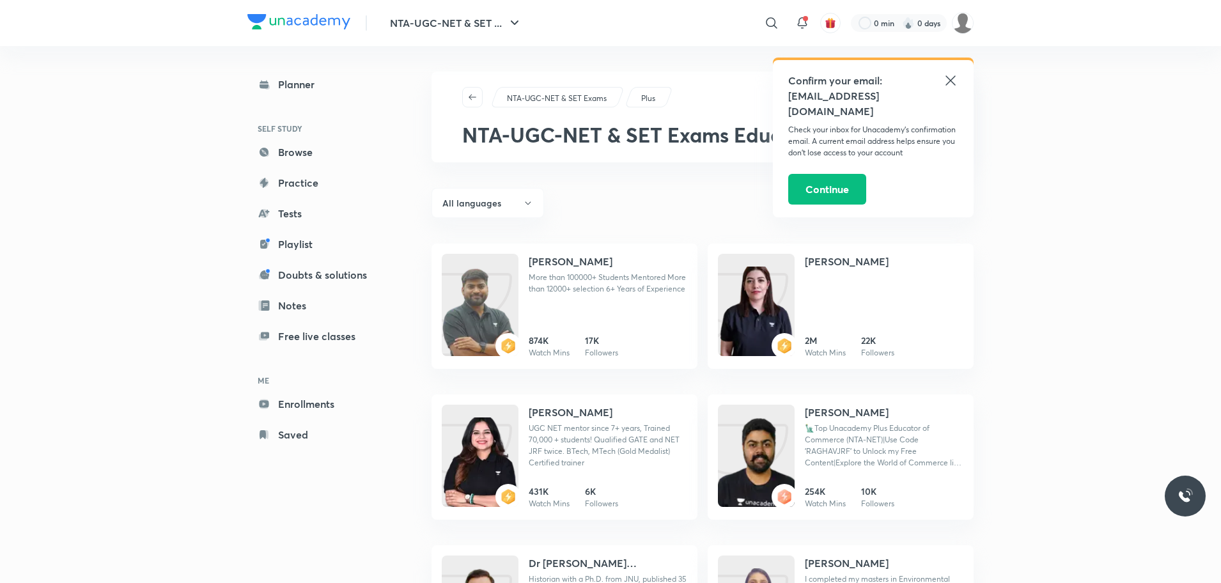
click at [950, 81] on icon at bounding box center [950, 80] width 15 height 15
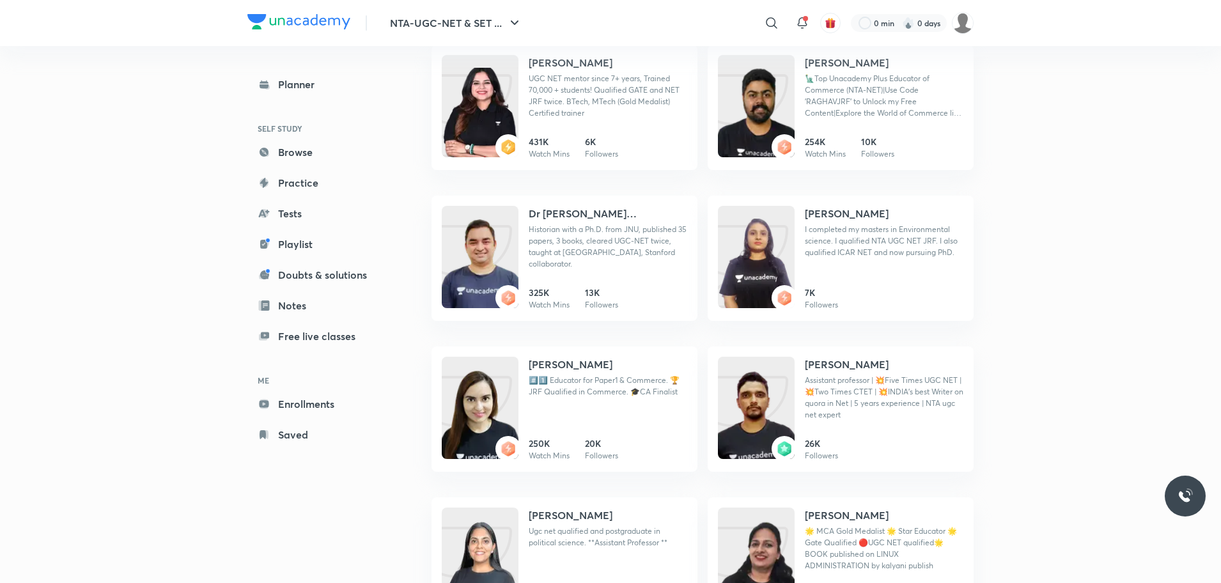
scroll to position [352, 0]
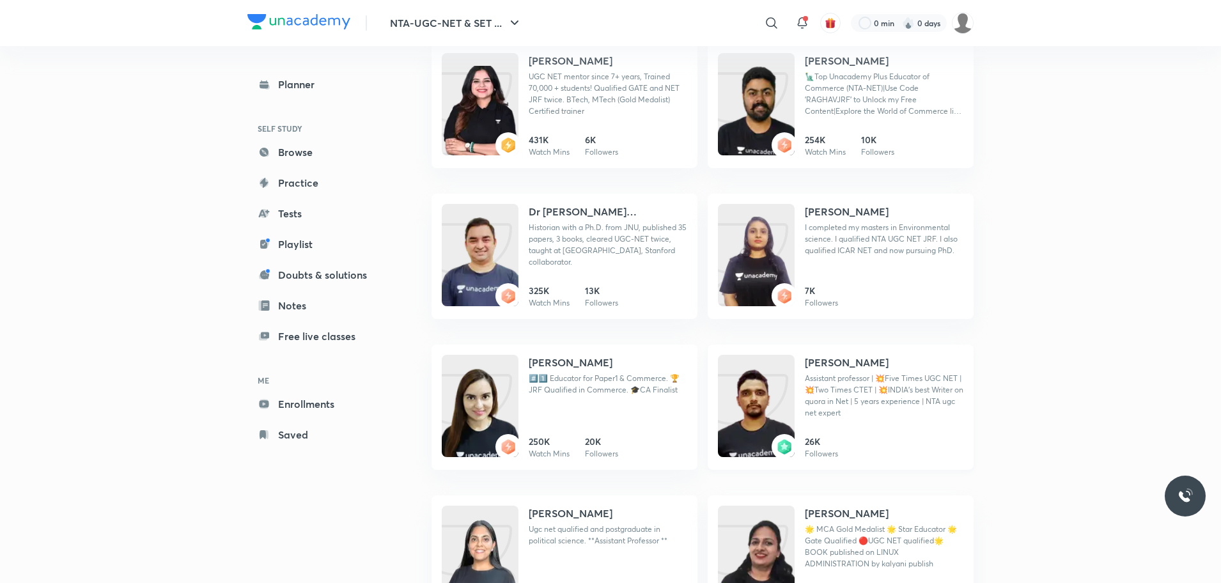
click at [785, 397] on img at bounding box center [756, 418] width 77 height 102
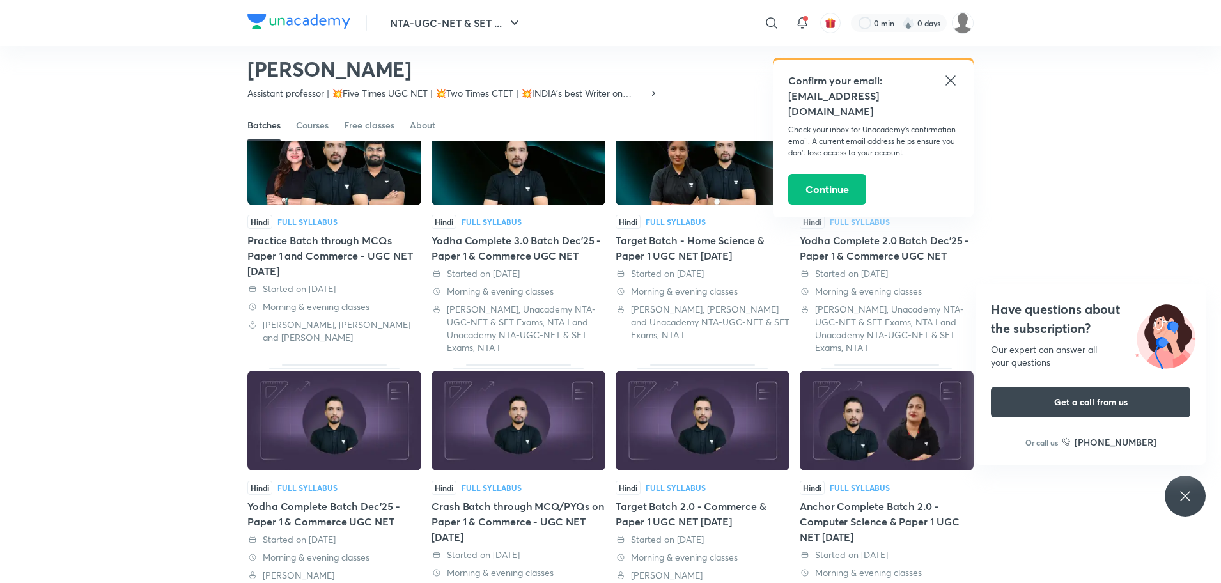
scroll to position [118, 0]
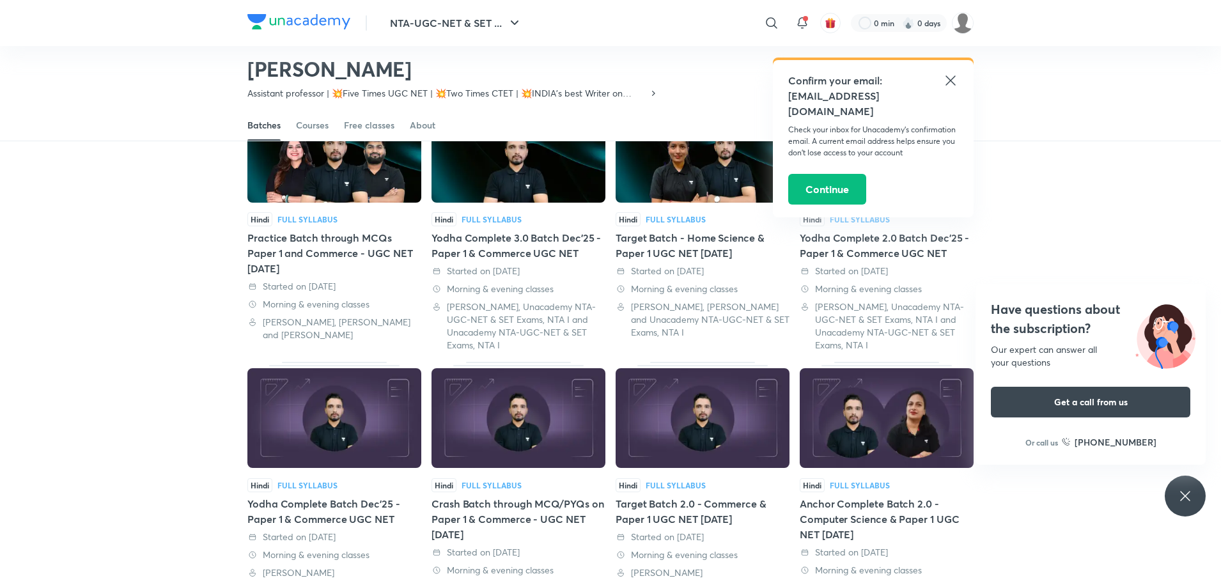
click at [886, 425] on img at bounding box center [887, 418] width 174 height 100
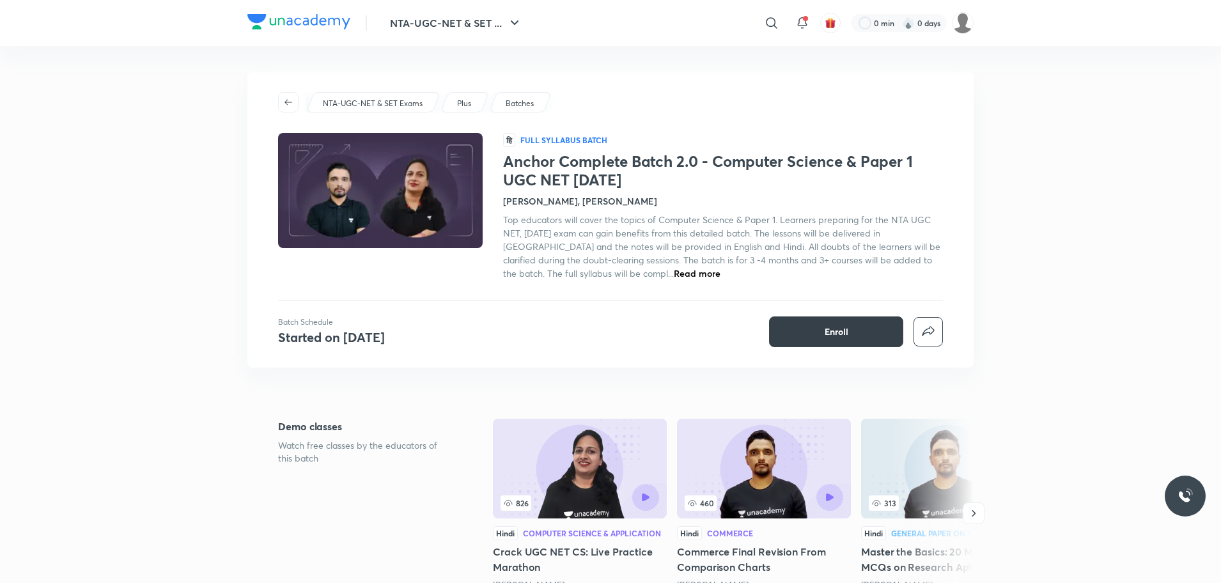
click at [833, 332] on span "Enroll" at bounding box center [836, 331] width 24 height 13
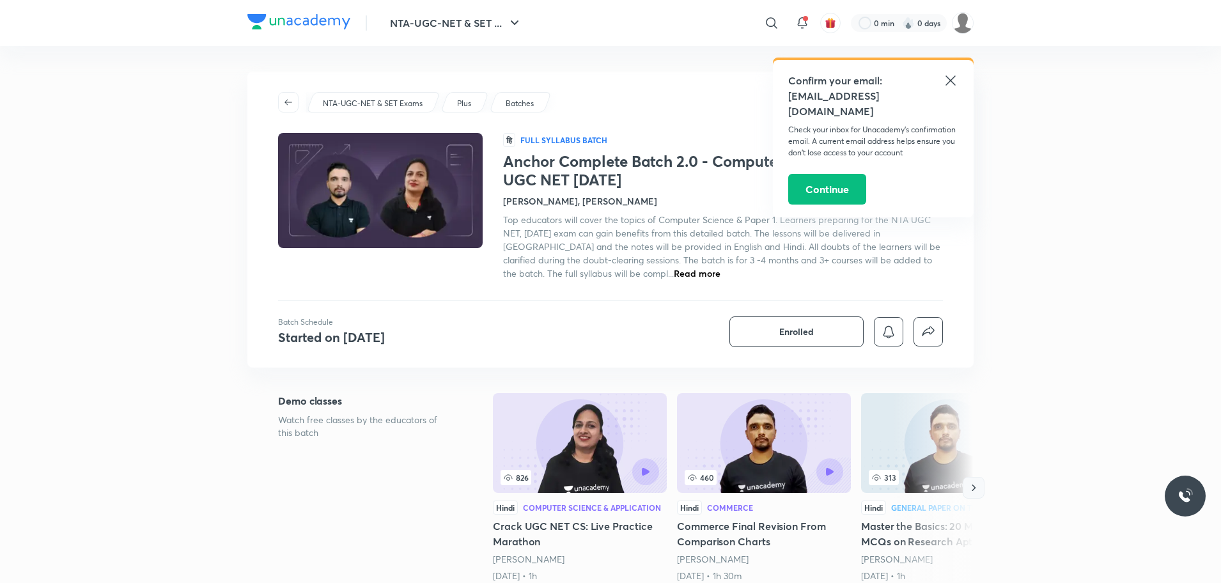
click at [978, 484] on icon "button" at bounding box center [973, 487] width 13 height 13
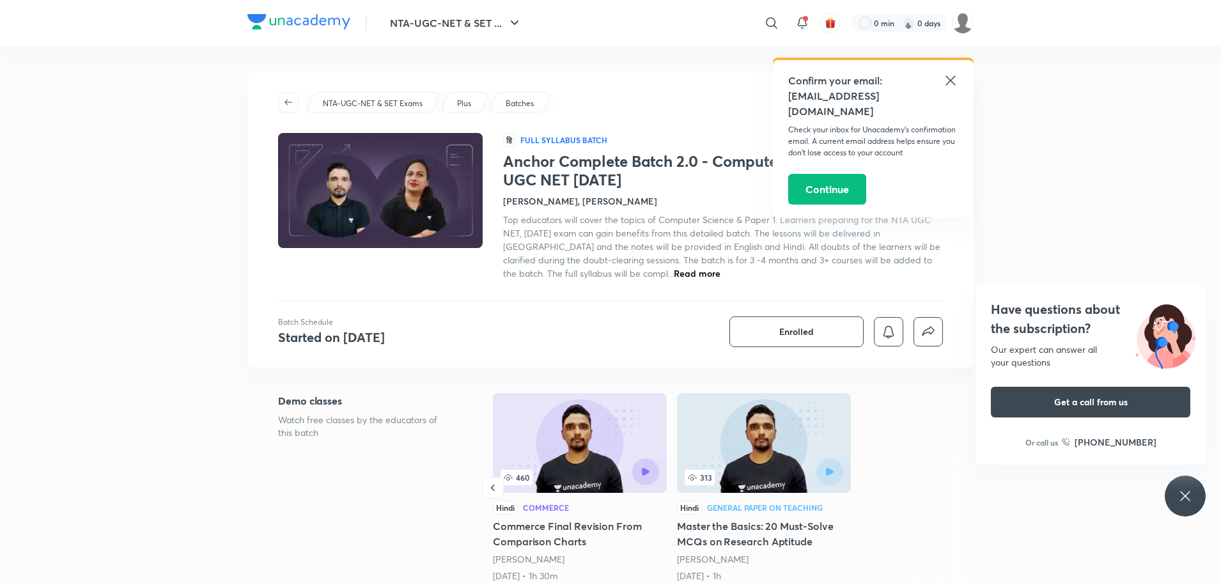
click at [949, 77] on icon at bounding box center [950, 80] width 15 height 15
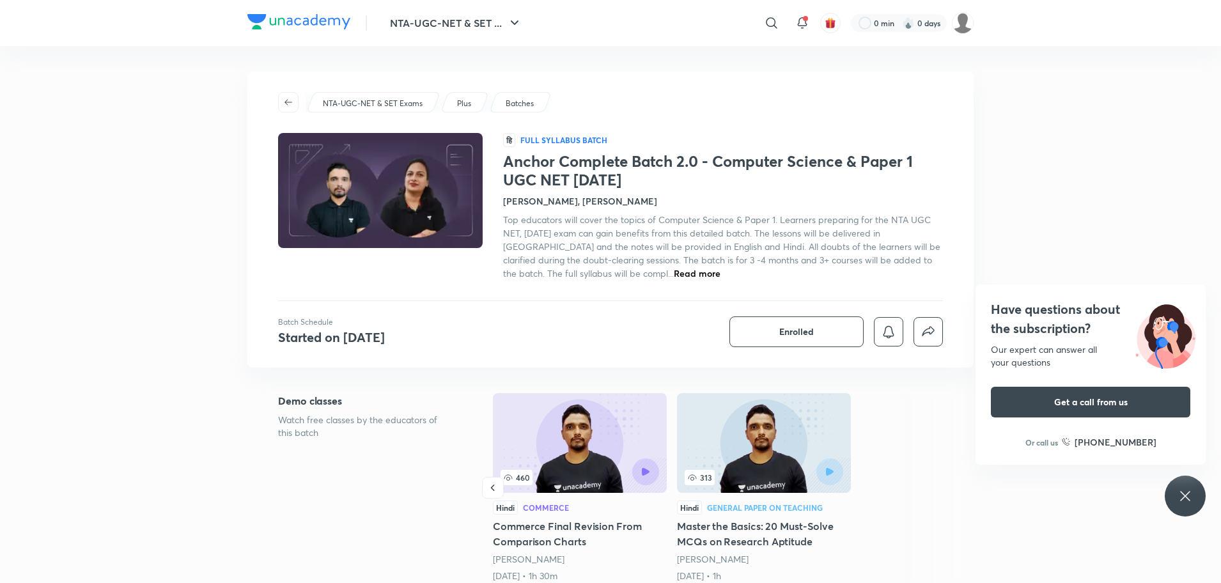
click at [465, 101] on p "Plus" at bounding box center [464, 104] width 14 height 12
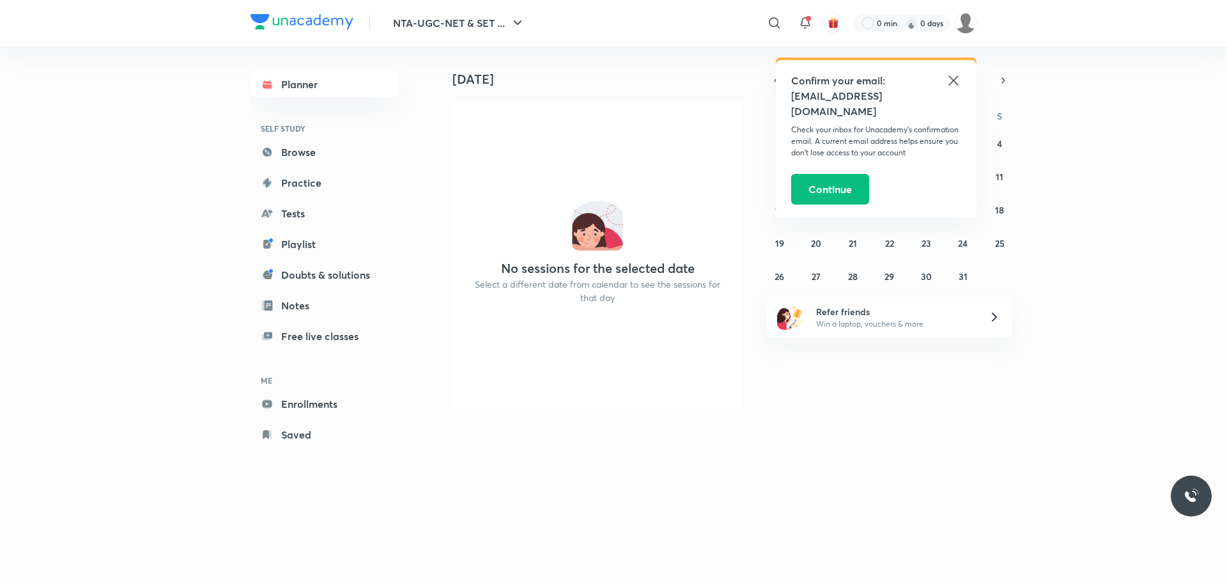
click at [955, 78] on icon at bounding box center [953, 80] width 10 height 10
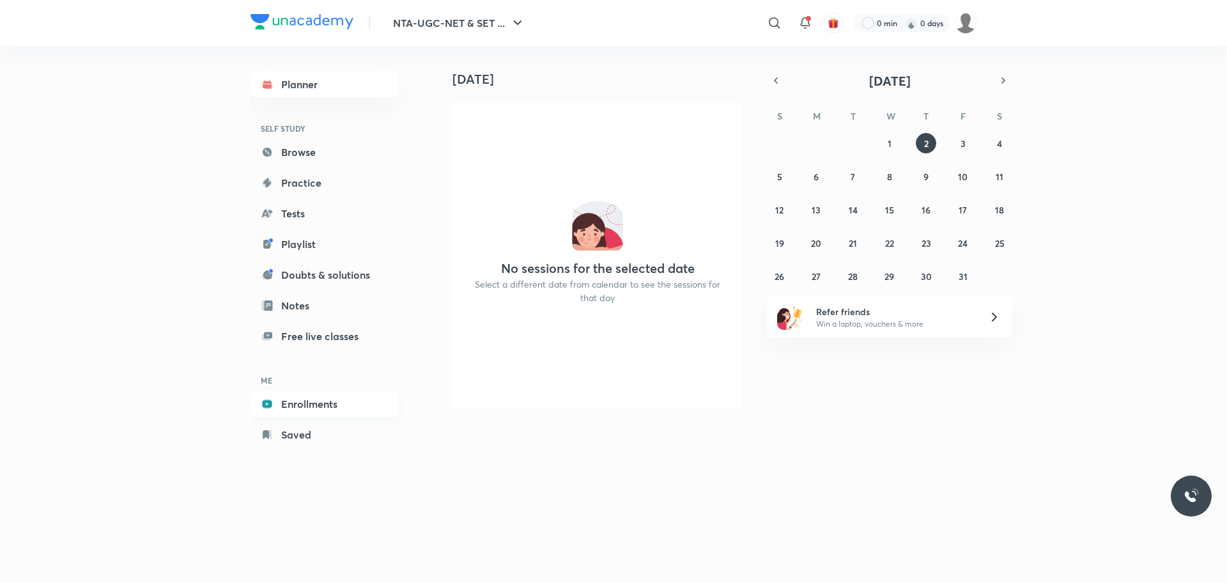
click at [316, 409] on link "Enrollments" at bounding box center [325, 404] width 148 height 26
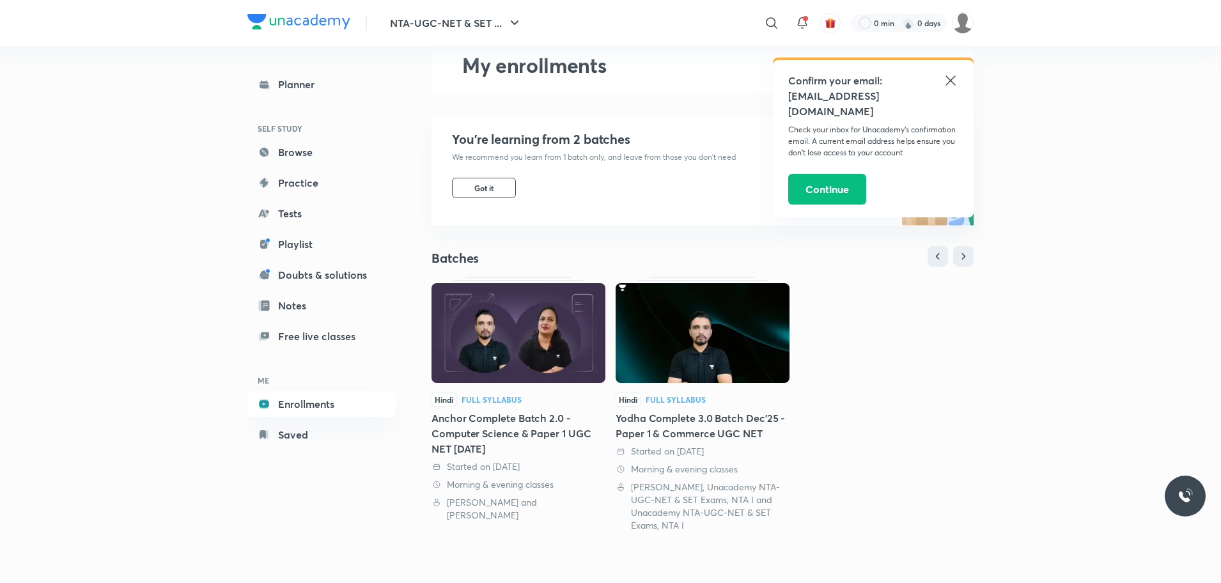
scroll to position [64, 0]
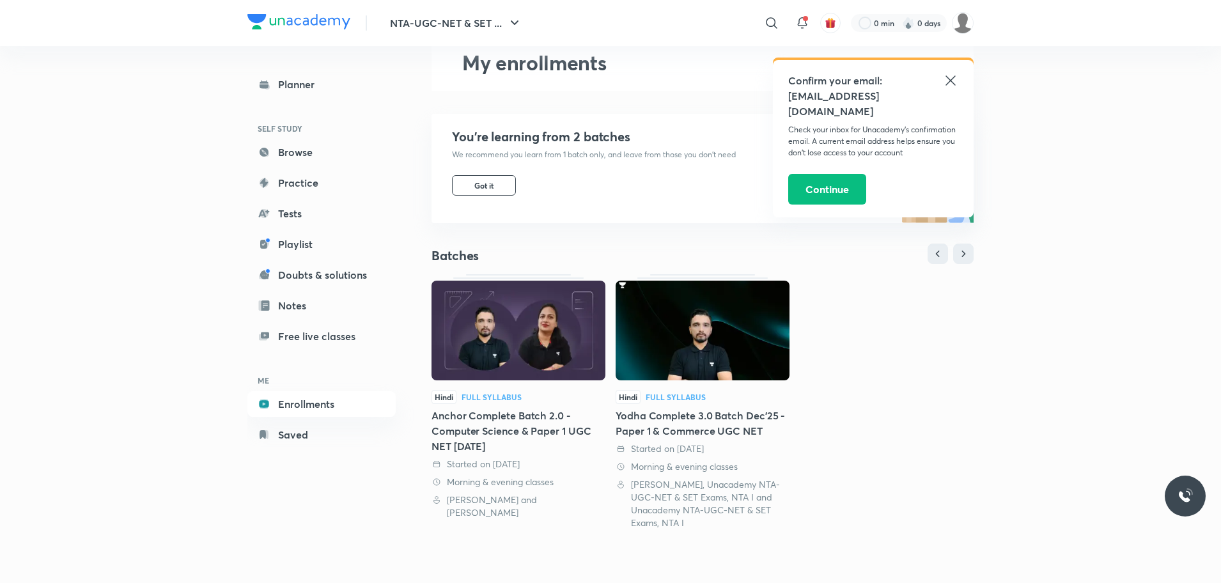
click at [950, 78] on icon at bounding box center [950, 80] width 15 height 15
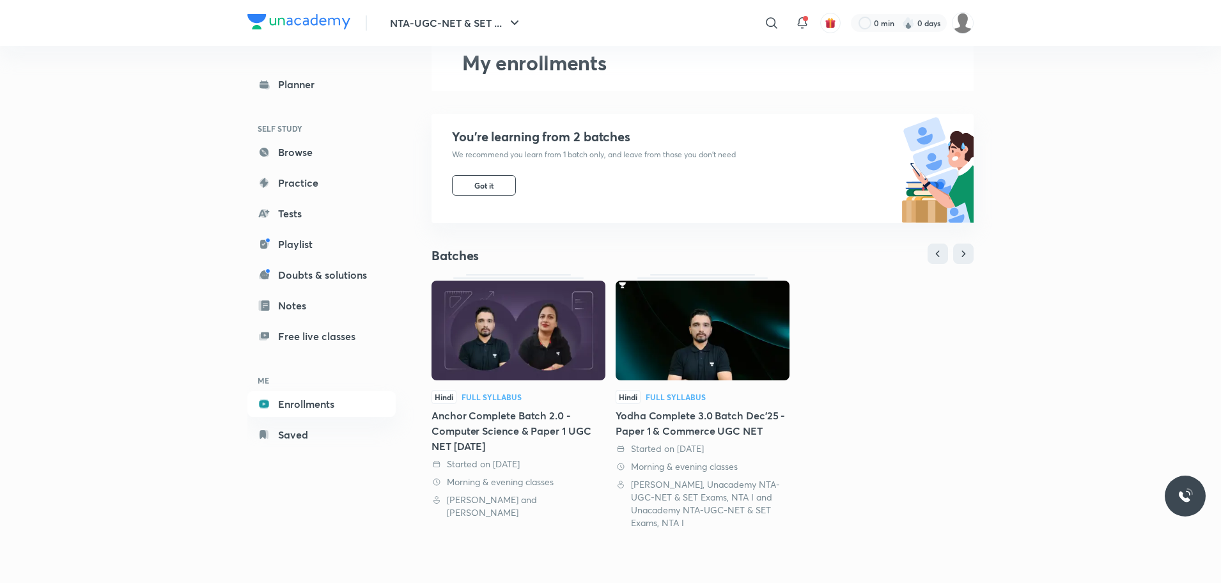
click at [554, 342] on img at bounding box center [518, 331] width 174 height 100
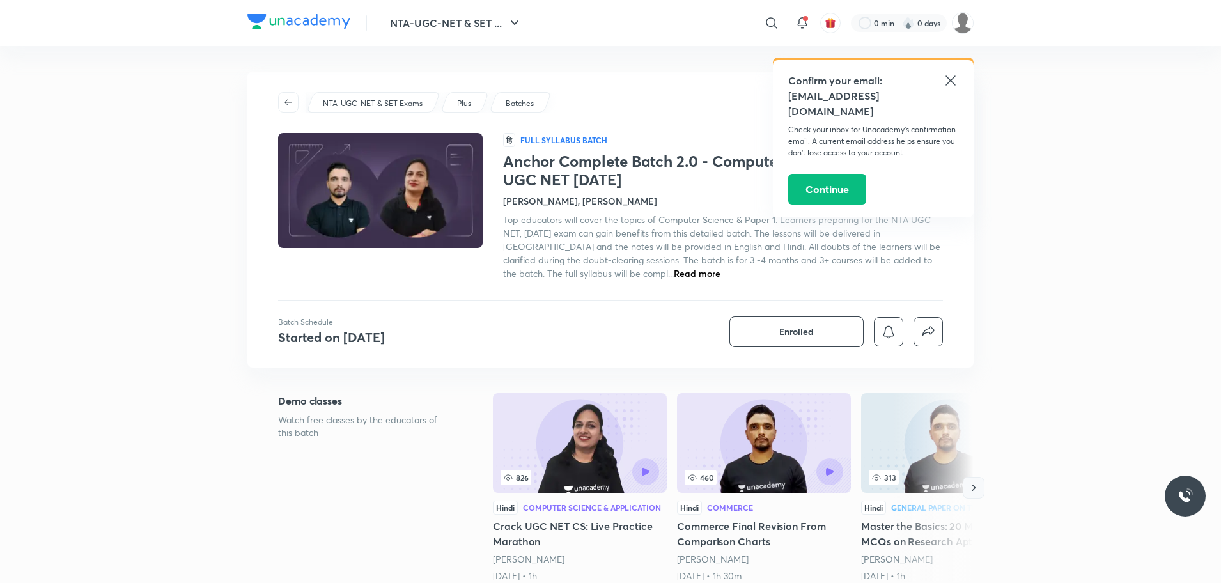
click at [969, 491] on icon "button" at bounding box center [973, 487] width 13 height 13
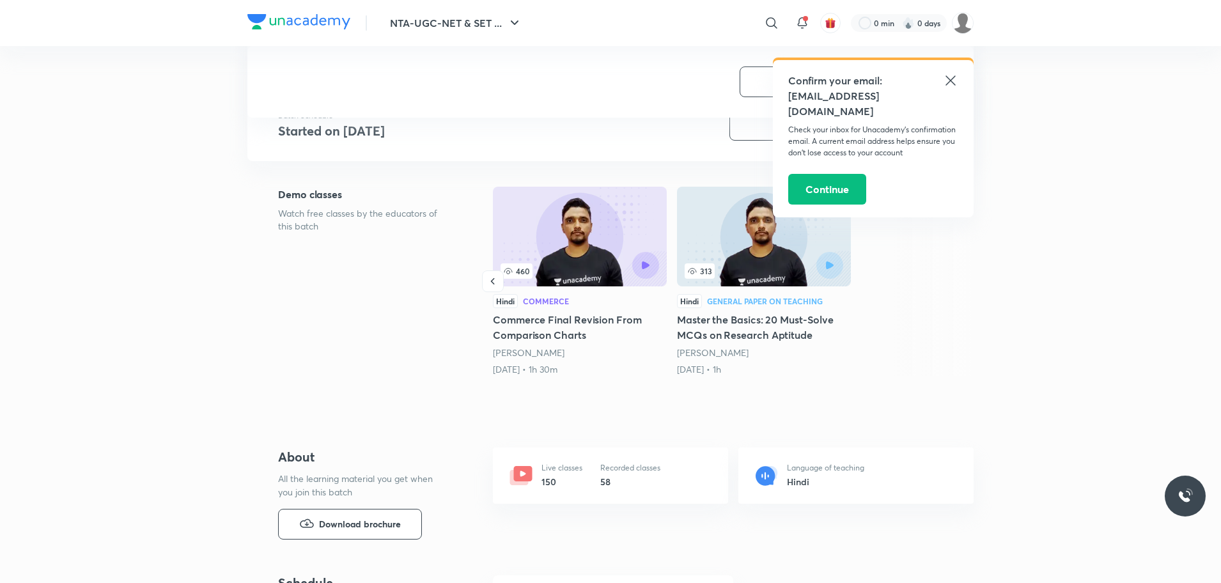
scroll to position [288, 0]
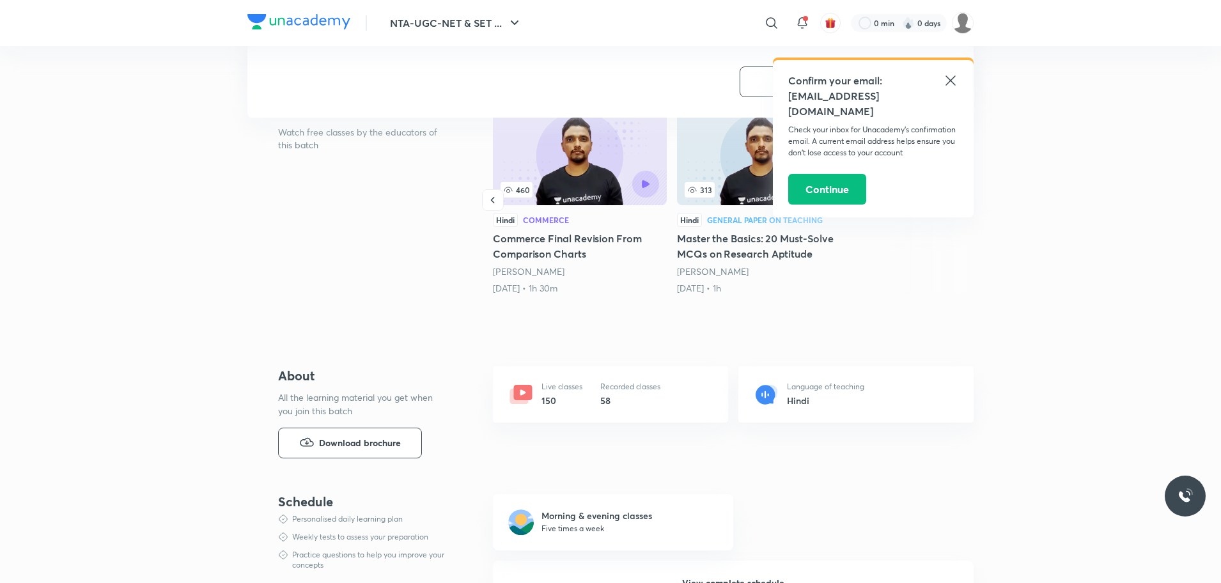
click at [549, 392] on div "Live classes 150" at bounding box center [561, 394] width 41 height 26
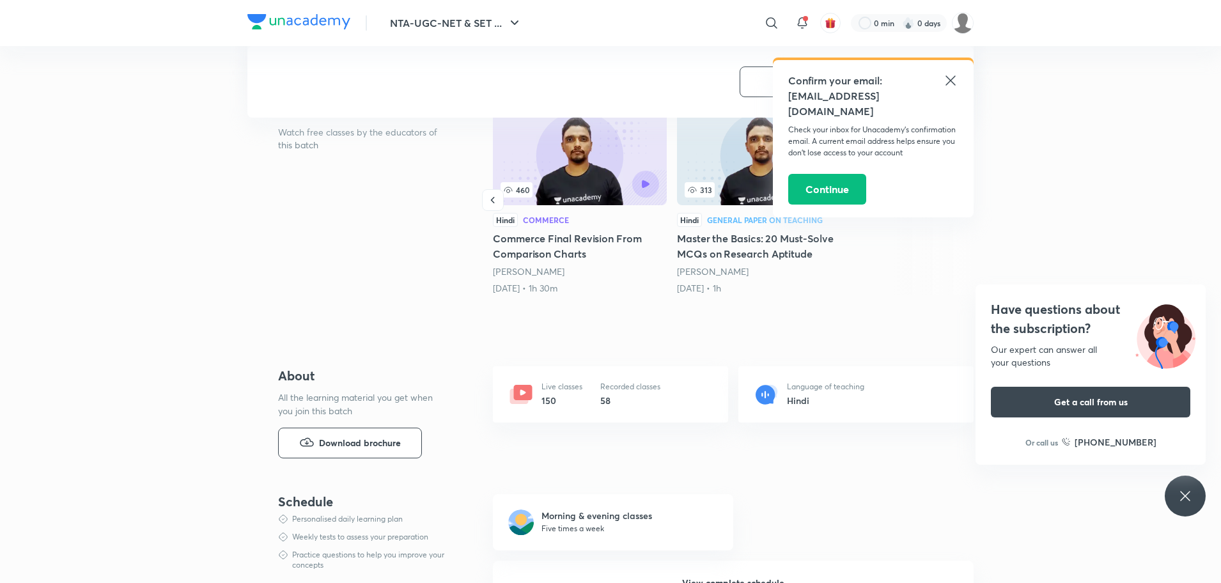
click at [549, 392] on div "Live classes 150" at bounding box center [561, 394] width 41 height 26
click at [491, 206] on icon "button" at bounding box center [492, 200] width 13 height 13
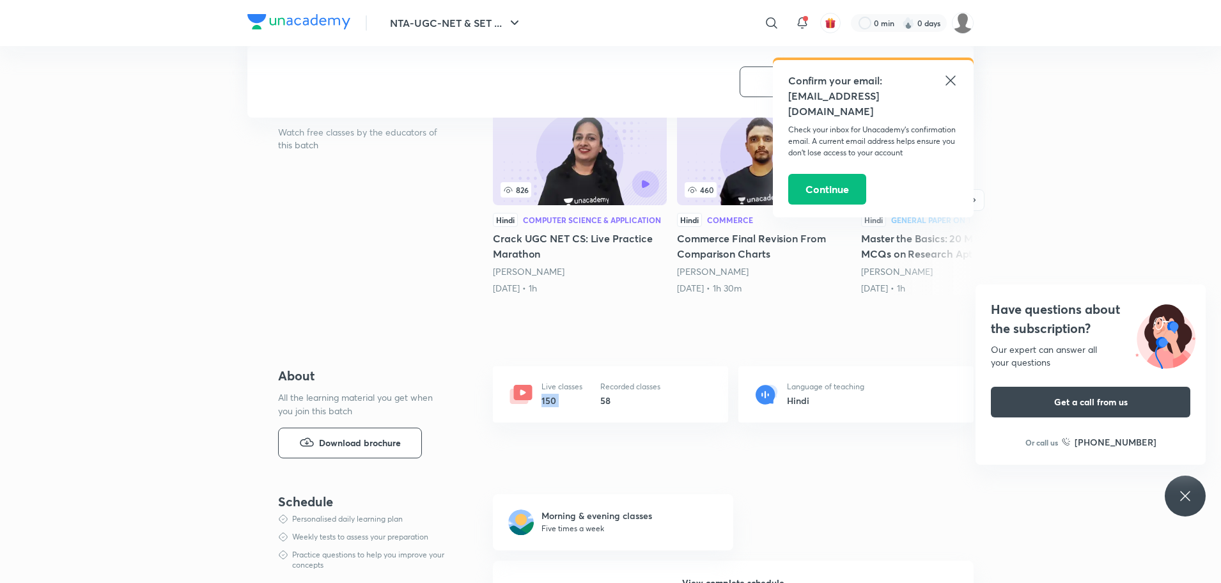
click at [615, 183] on div at bounding box center [619, 184] width 79 height 27
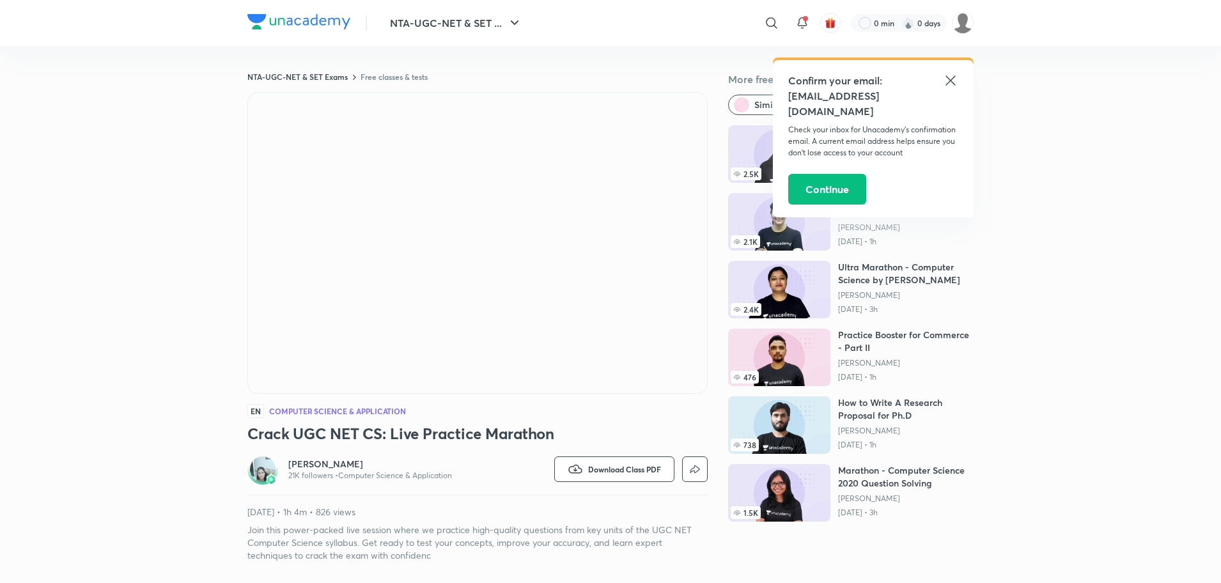
click at [947, 79] on icon at bounding box center [950, 80] width 15 height 15
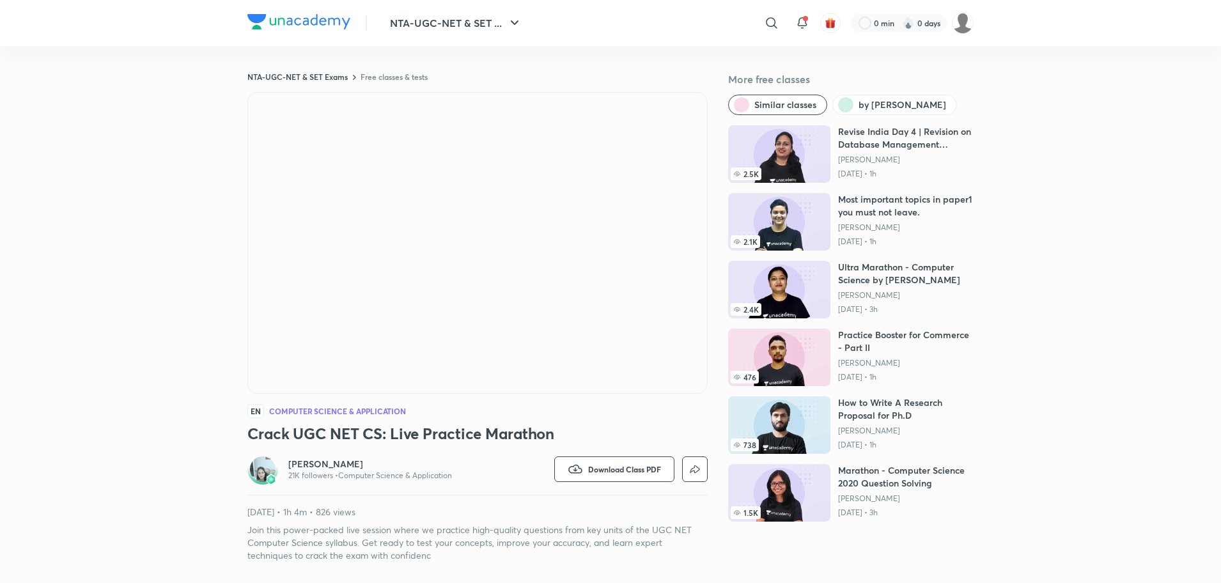
click at [619, 511] on p "[DATE] • 1h 4m • 826 views" at bounding box center [477, 512] width 460 height 13
click at [305, 468] on h6 "[PERSON_NAME]" at bounding box center [370, 464] width 164 height 13
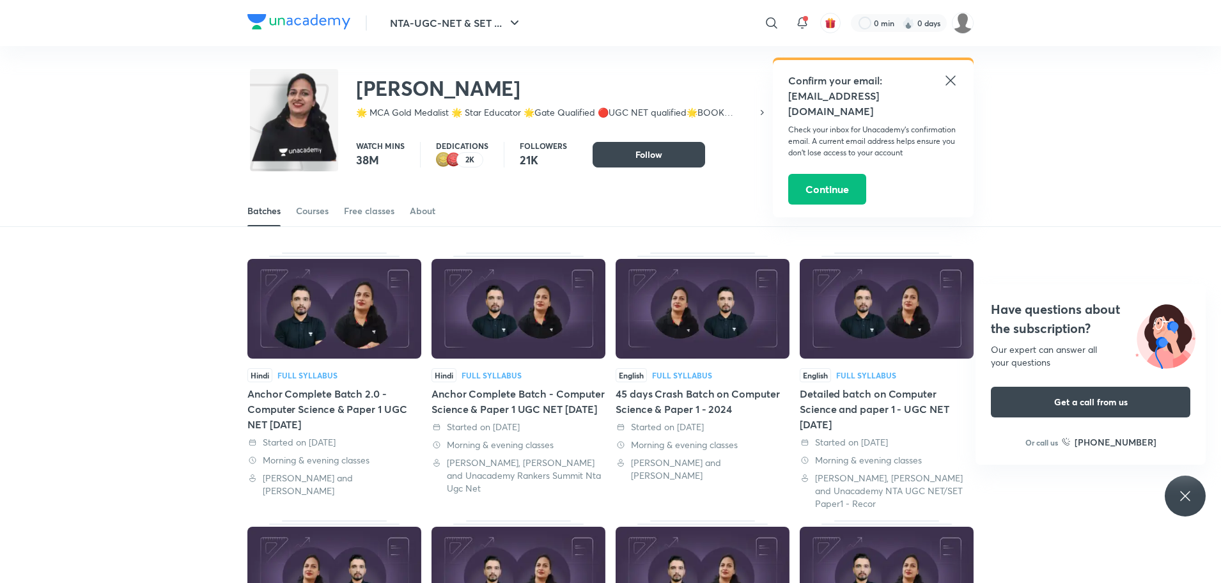
click at [684, 406] on div "45 days Crash Batch on Computer Science & Paper 1 - 2024" at bounding box center [702, 401] width 174 height 31
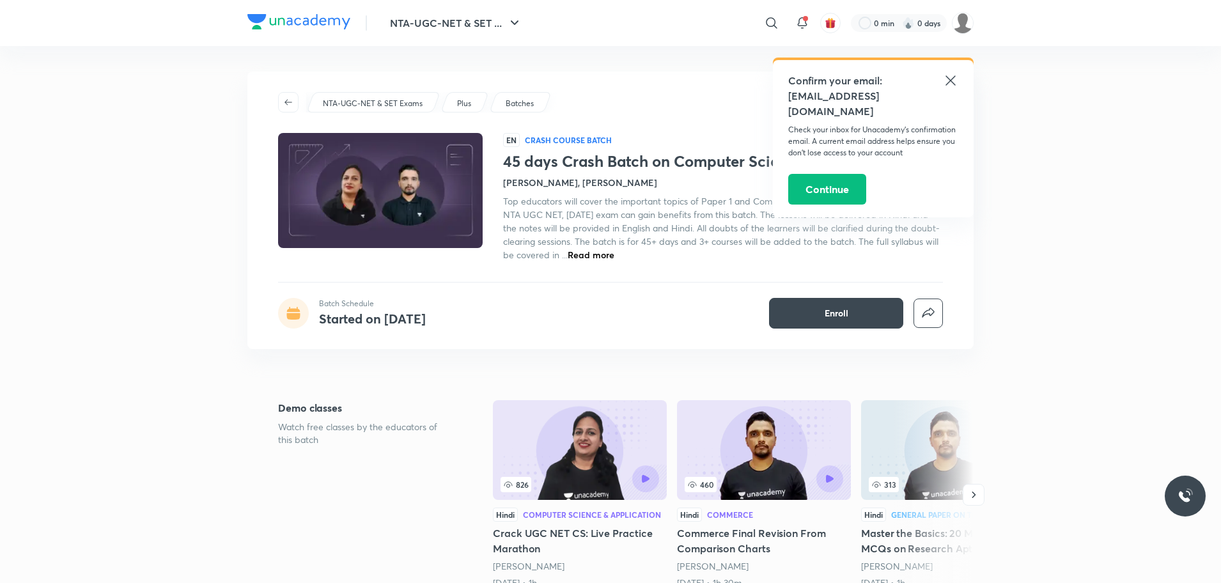
click at [946, 79] on icon at bounding box center [950, 80] width 15 height 15
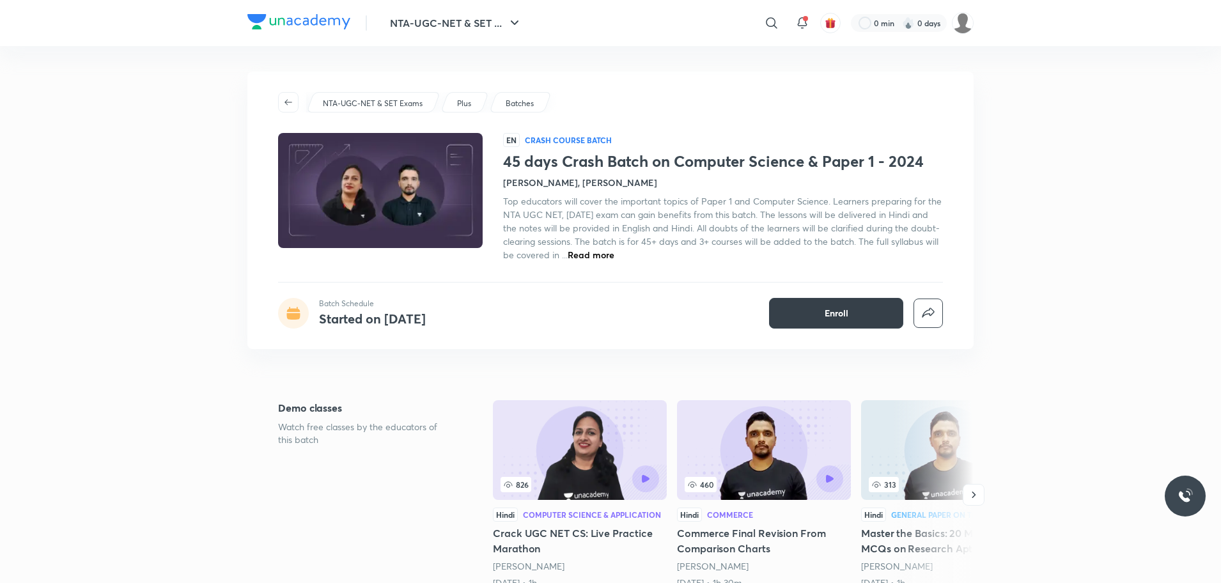
click at [827, 308] on span "Enroll" at bounding box center [836, 313] width 24 height 13
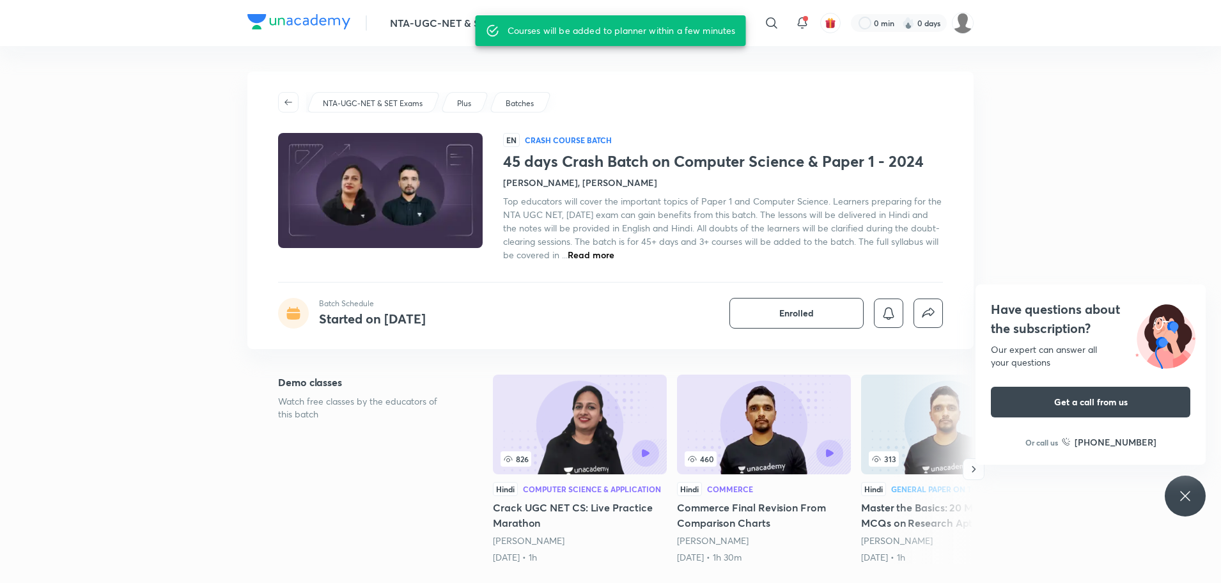
click at [366, 309] on div "Batch Schedule Started on [DATE]" at bounding box center [372, 313] width 107 height 31
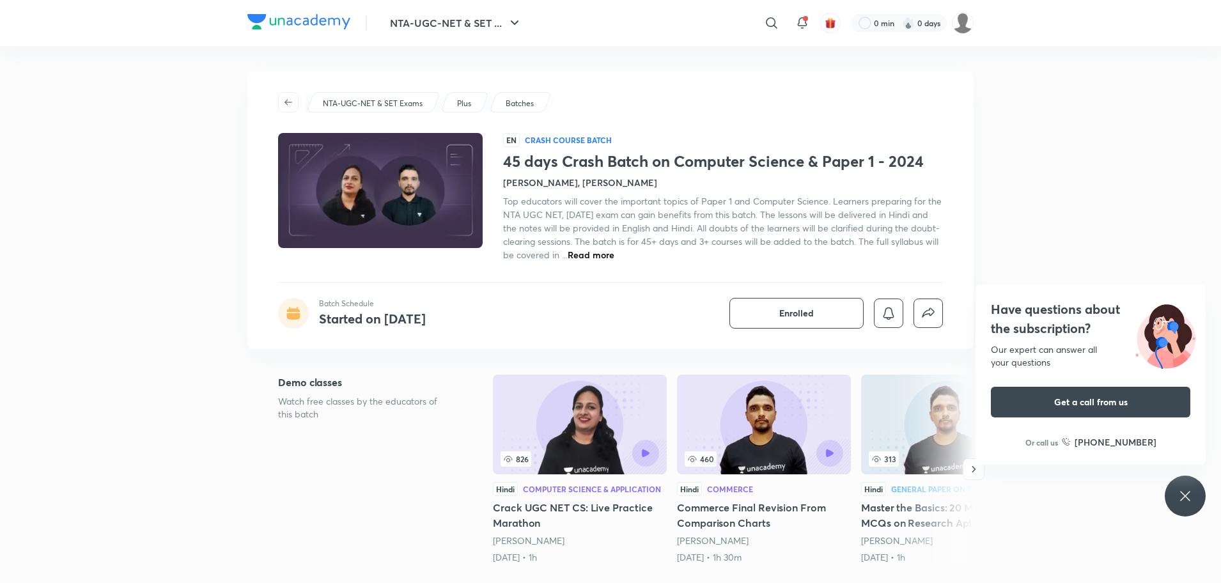
click at [288, 309] on icon at bounding box center [293, 309] width 13 height 5
click at [575, 135] on p "Crash course Batch" at bounding box center [568, 140] width 87 height 10
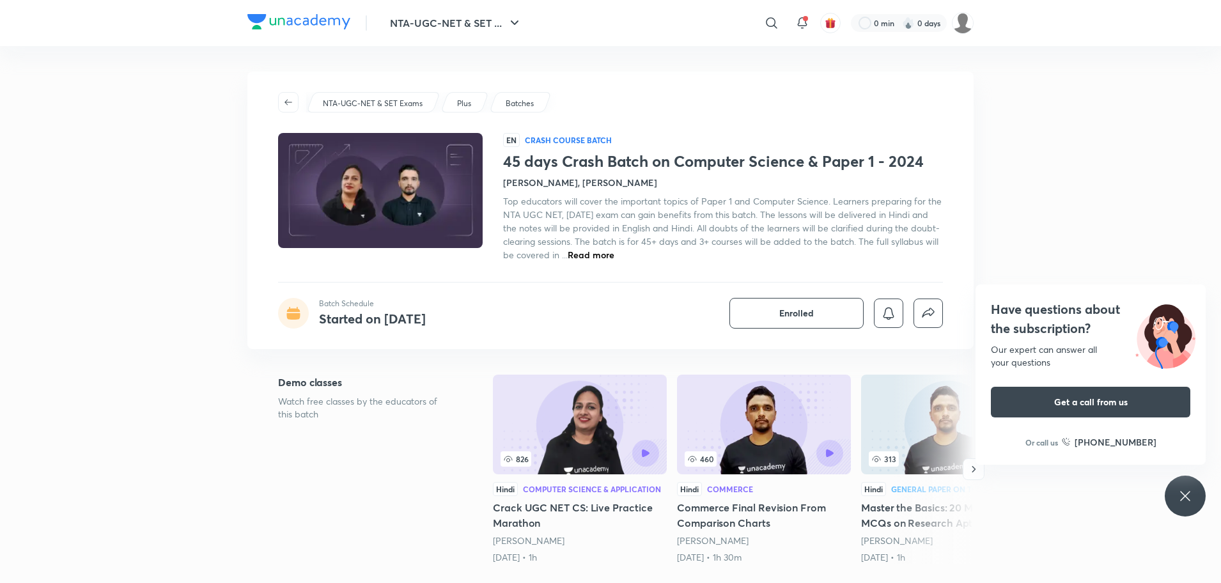
click at [575, 140] on p "Crash course Batch" at bounding box center [568, 140] width 87 height 10
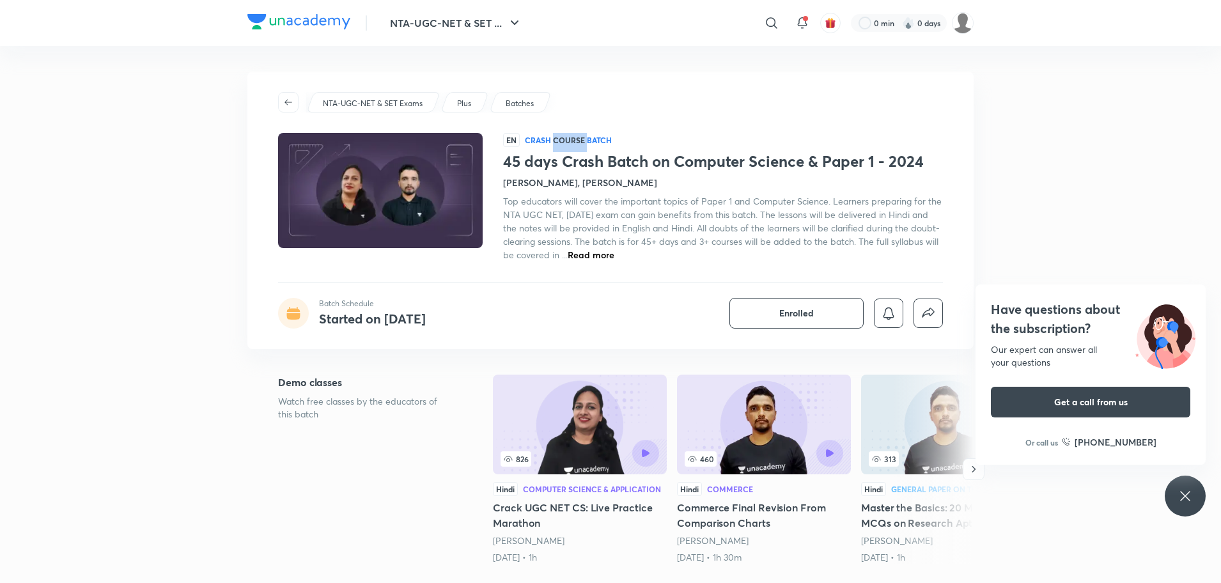
click at [575, 140] on p "Crash course Batch" at bounding box center [568, 140] width 87 height 10
click at [713, 135] on div "EN Crash course Batch 45 days Crash Batch on Computer Science & Paper 1 - 2024 …" at bounding box center [723, 197] width 440 height 128
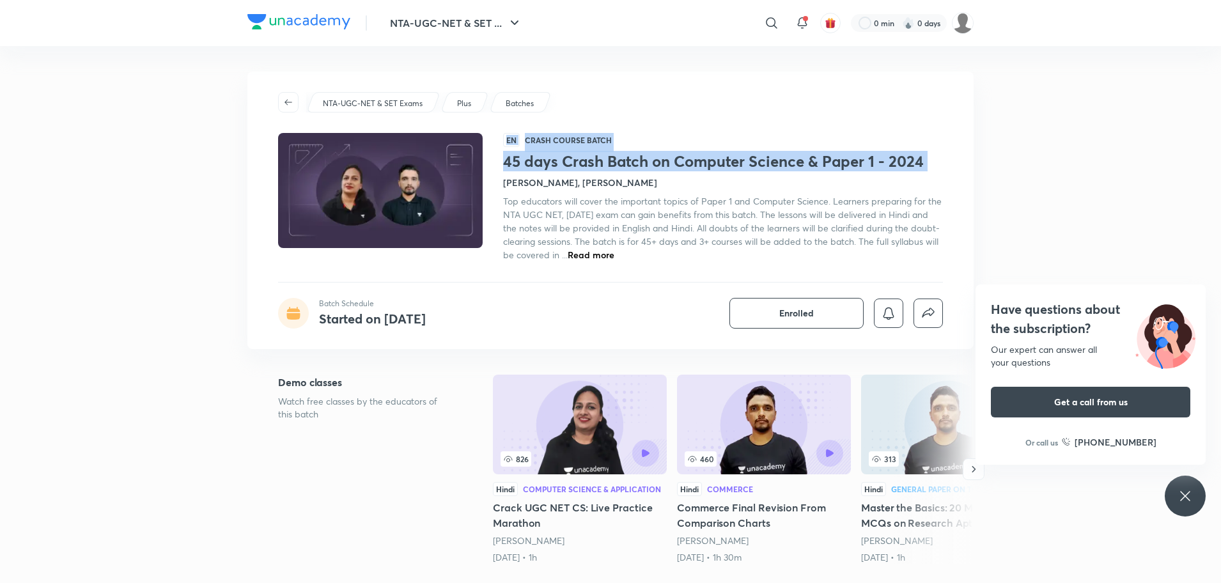
drag, startPoint x: 713, startPoint y: 135, endPoint x: 583, endPoint y: 157, distance: 131.5
click at [583, 157] on div "EN Crash course Batch 45 days Crash Batch on Computer Science & Paper 1 - 2024 …" at bounding box center [723, 197] width 440 height 128
click at [583, 157] on h1 "45 days Crash Batch on Computer Science & Paper 1 - 2024" at bounding box center [723, 161] width 440 height 19
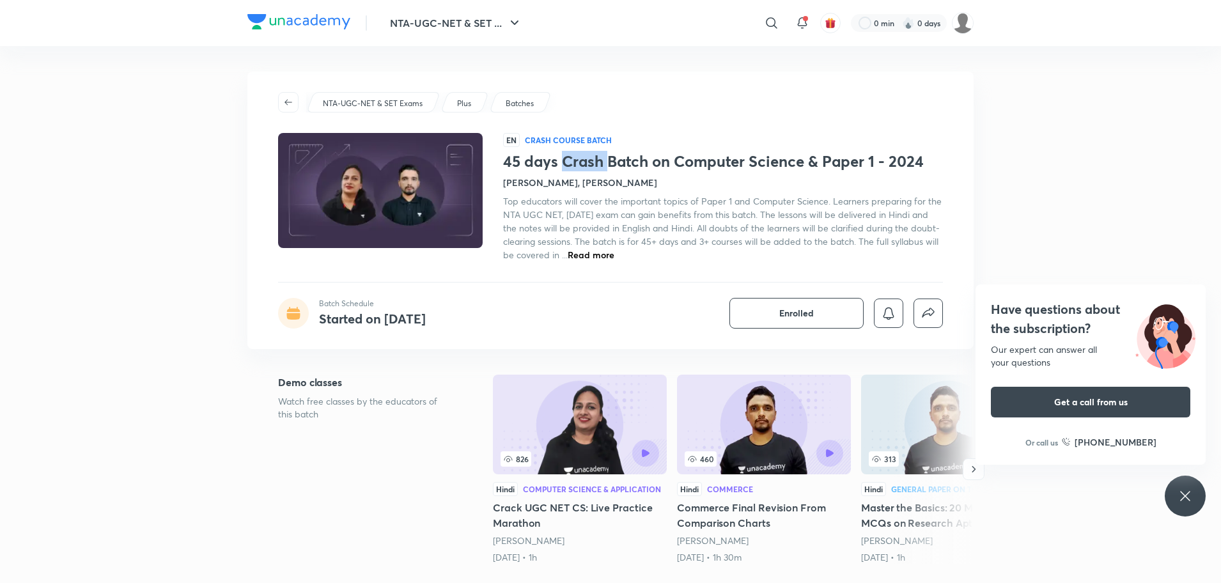
click at [583, 157] on h1 "45 days Crash Batch on Computer Science & Paper 1 - 2024" at bounding box center [723, 161] width 440 height 19
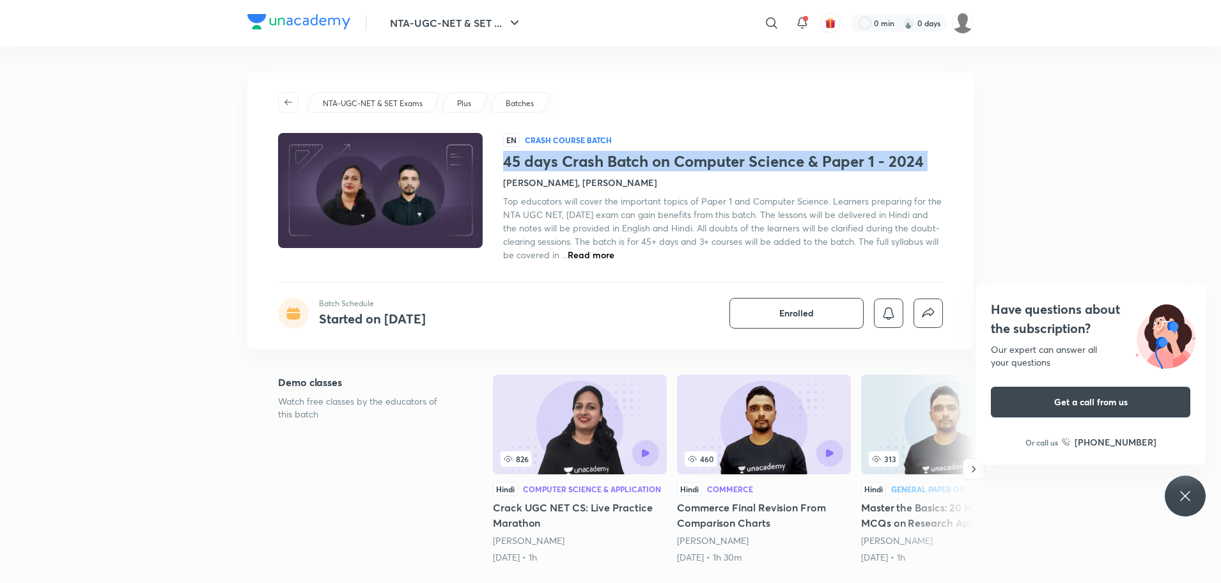
click at [583, 157] on h1 "45 days Crash Batch on Computer Science & Paper 1 - 2024" at bounding box center [723, 161] width 440 height 19
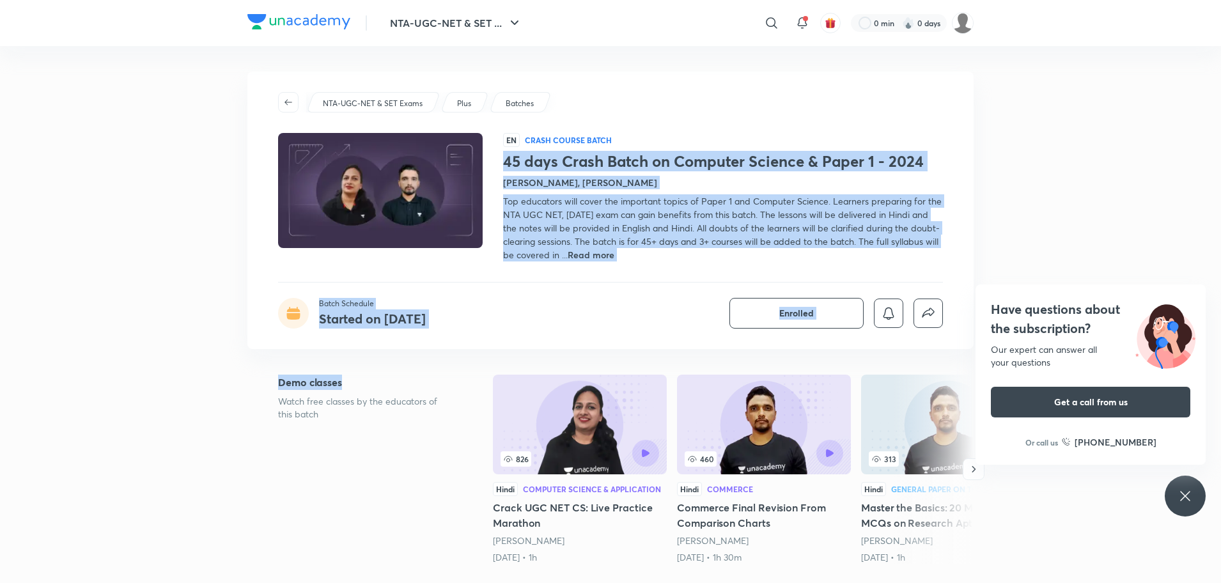
drag, startPoint x: 583, startPoint y: 157, endPoint x: 943, endPoint y: 346, distance: 406.8
click at [943, 346] on div "NTA-UGC-NET & SET Exams Plus Batches EN Crash course Batch 45 days Crash Batch …" at bounding box center [610, 210] width 726 height 277
click at [442, 144] on img at bounding box center [380, 191] width 208 height 118
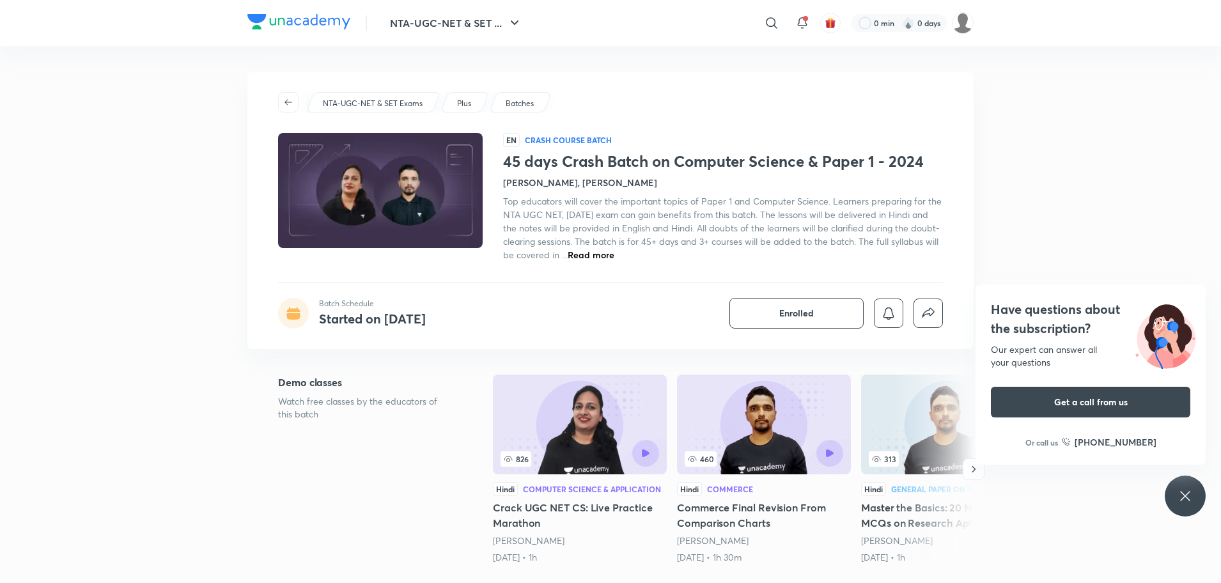
click at [390, 116] on div "NTA-UGC-NET & SET Exams Plus Batches EN Crash course Batch 45 days Crash Batch …" at bounding box center [610, 210] width 726 height 277
click at [412, 186] on img at bounding box center [380, 191] width 208 height 118
click at [569, 251] on span "Read more" at bounding box center [591, 255] width 47 height 12
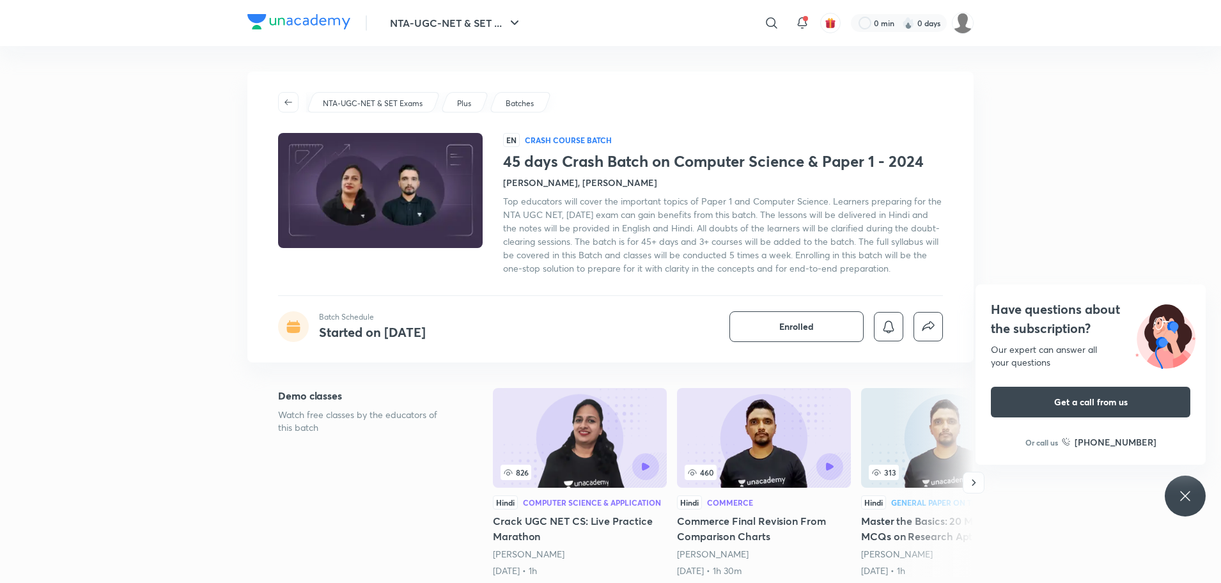
click at [569, 251] on span "Top educators will cover the important topics of Paper 1 and Computer Science. …" at bounding box center [722, 234] width 438 height 79
drag, startPoint x: 760, startPoint y: 332, endPoint x: 886, endPoint y: 329, distance: 126.0
click at [886, 329] on div "NTA-UGC-NET & SET Exams Plus Batches EN Crash course Batch 45 days Crash Batch …" at bounding box center [610, 217] width 726 height 291
click at [886, 329] on icon "button" at bounding box center [888, 326] width 15 height 15
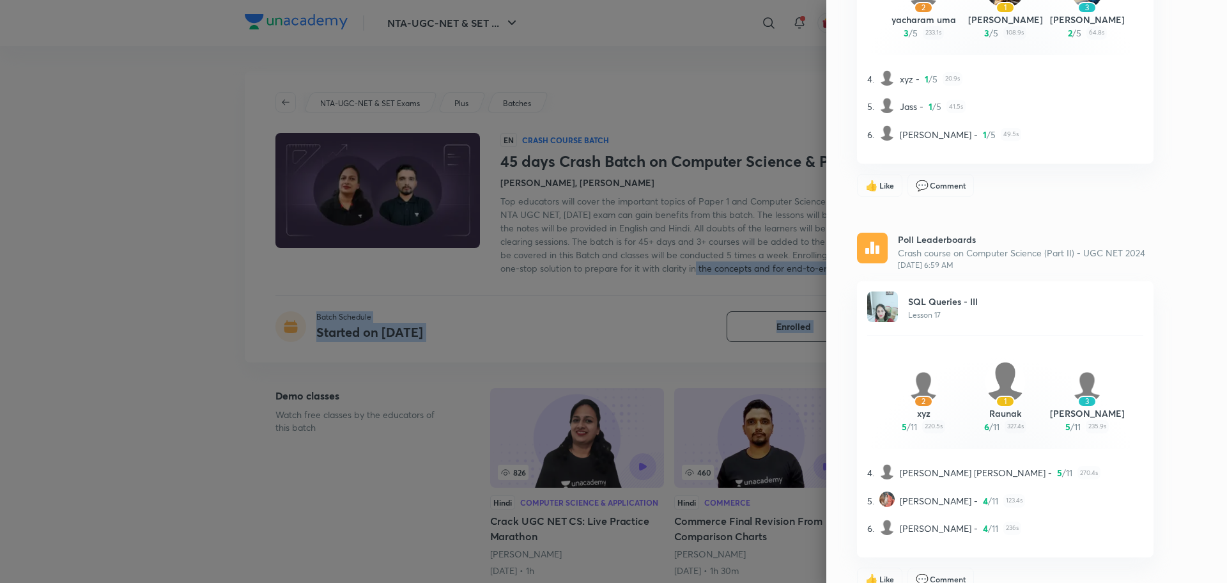
scroll to position [352, 0]
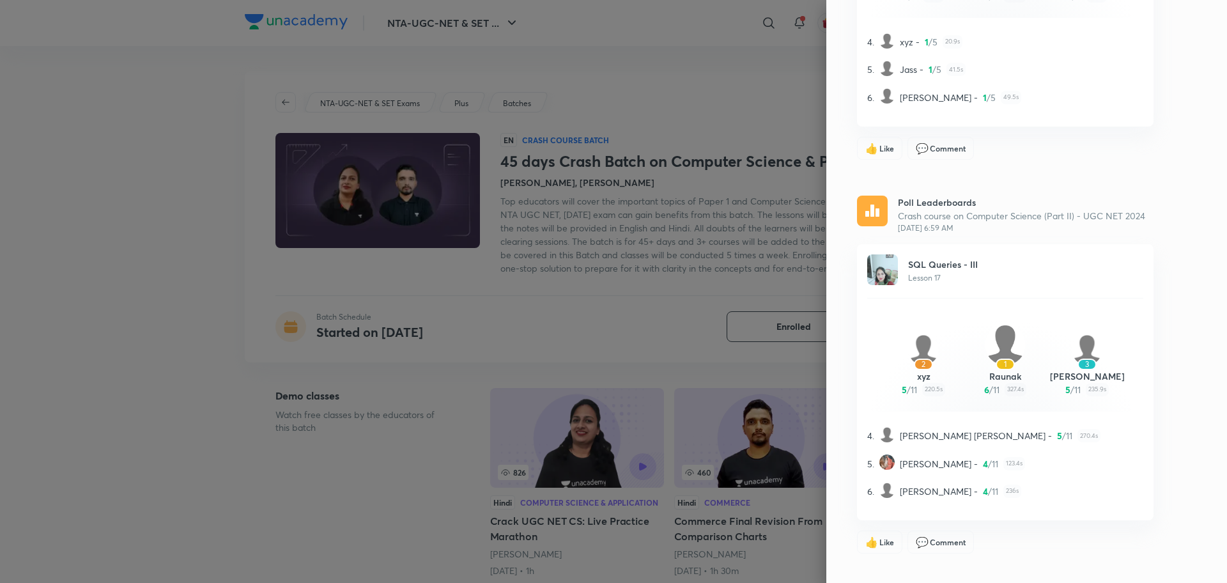
click at [944, 264] on p "SQL Queries - III" at bounding box center [943, 264] width 70 height 13
click at [875, 259] on img at bounding box center [882, 269] width 31 height 31
click at [879, 265] on img at bounding box center [882, 269] width 31 height 31
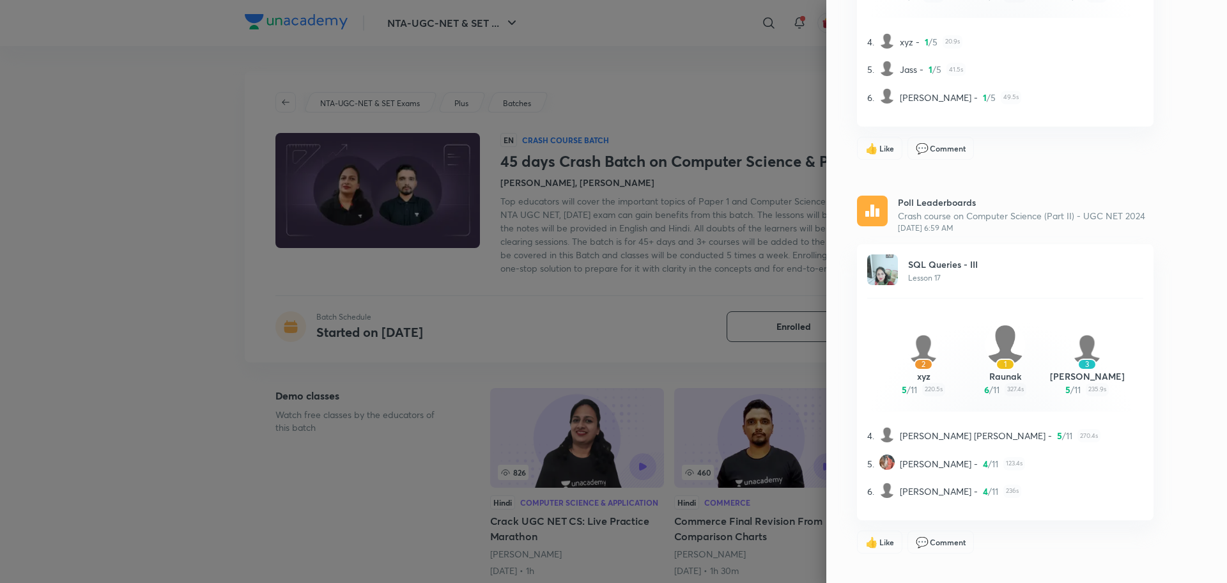
click at [879, 265] on img at bounding box center [882, 269] width 31 height 31
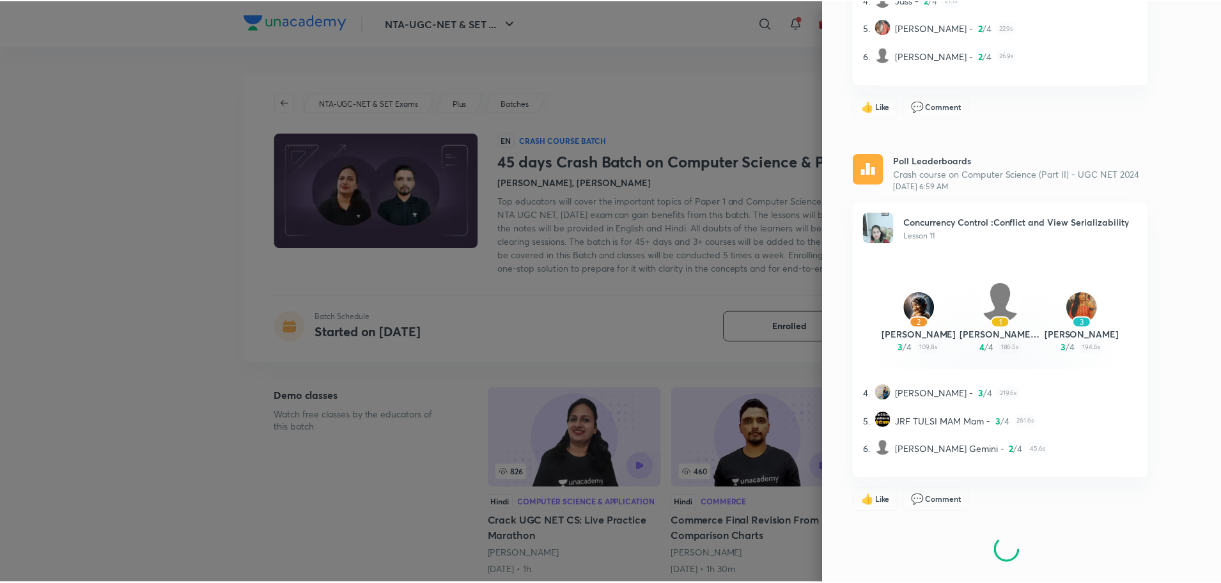
scroll to position [2183, 0]
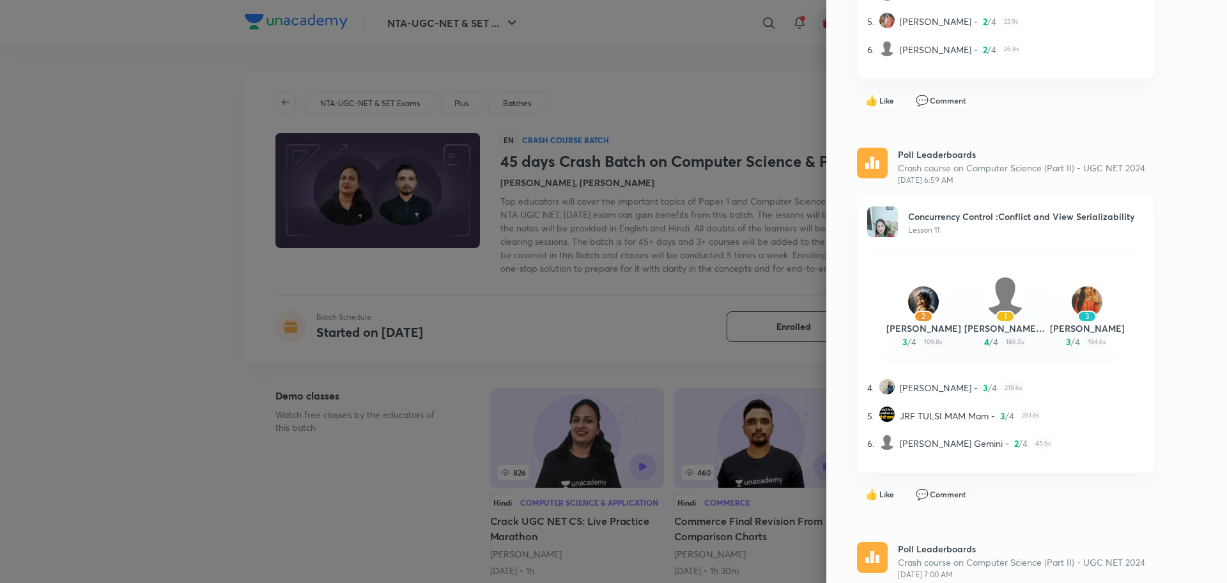
click at [566, 130] on div at bounding box center [613, 291] width 1227 height 583
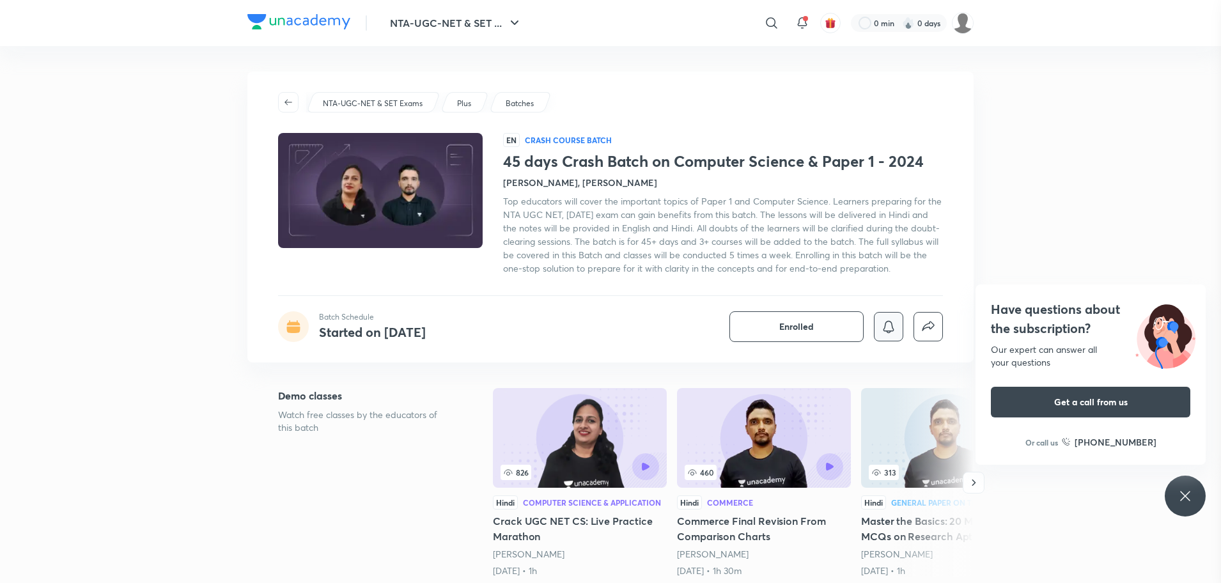
scroll to position [0, 0]
click at [282, 108] on button "button" at bounding box center [288, 102] width 20 height 20
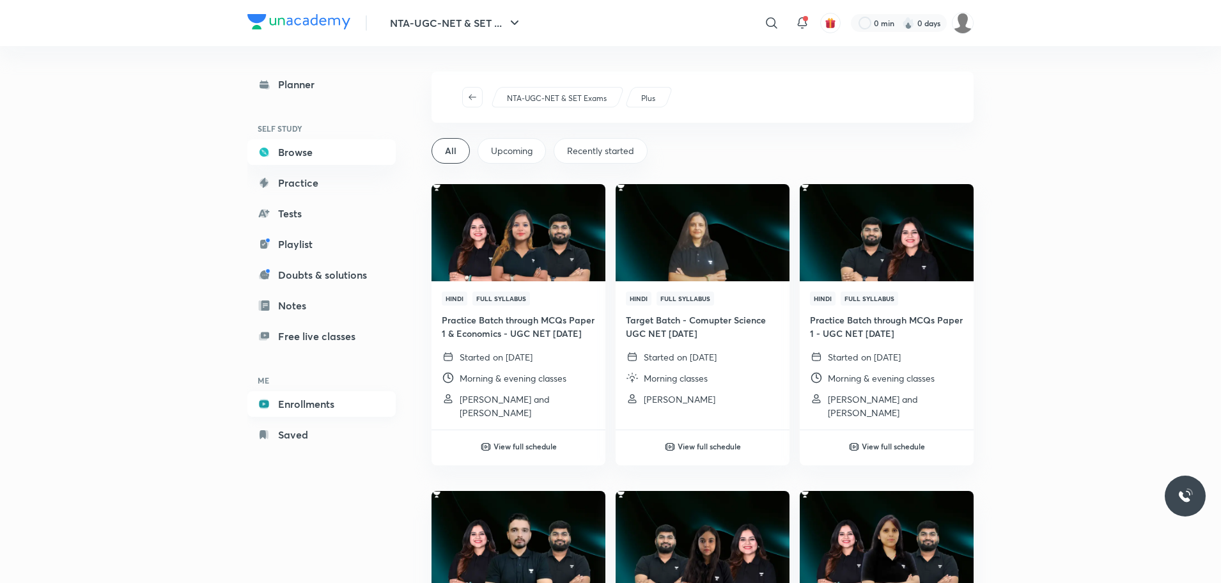
click at [311, 402] on link "Enrollments" at bounding box center [321, 404] width 148 height 26
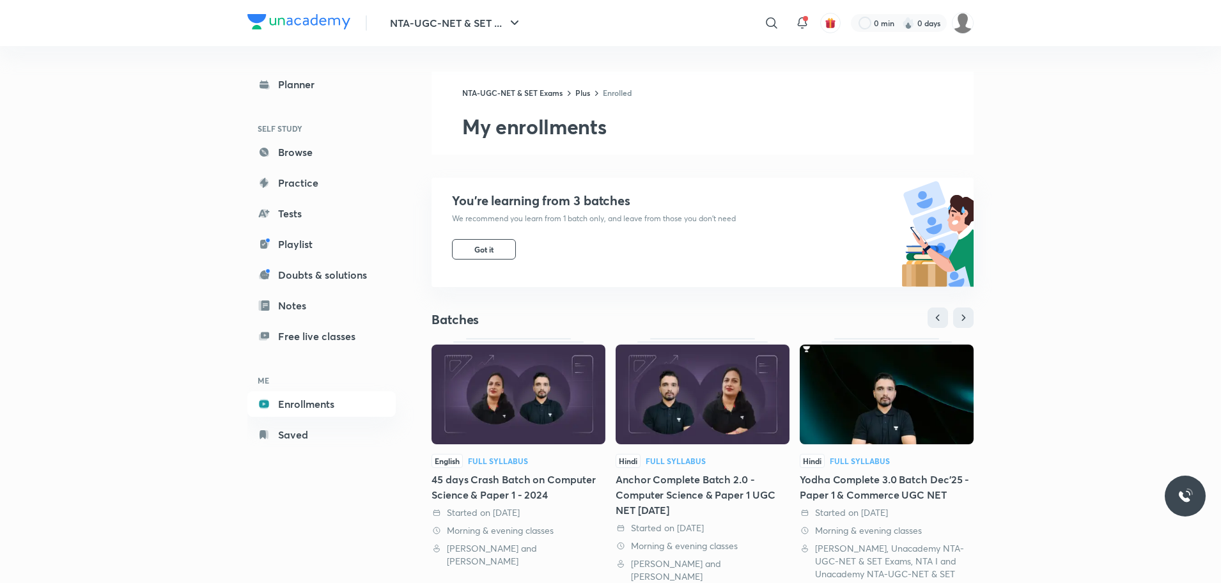
click at [555, 408] on img at bounding box center [518, 394] width 174 height 100
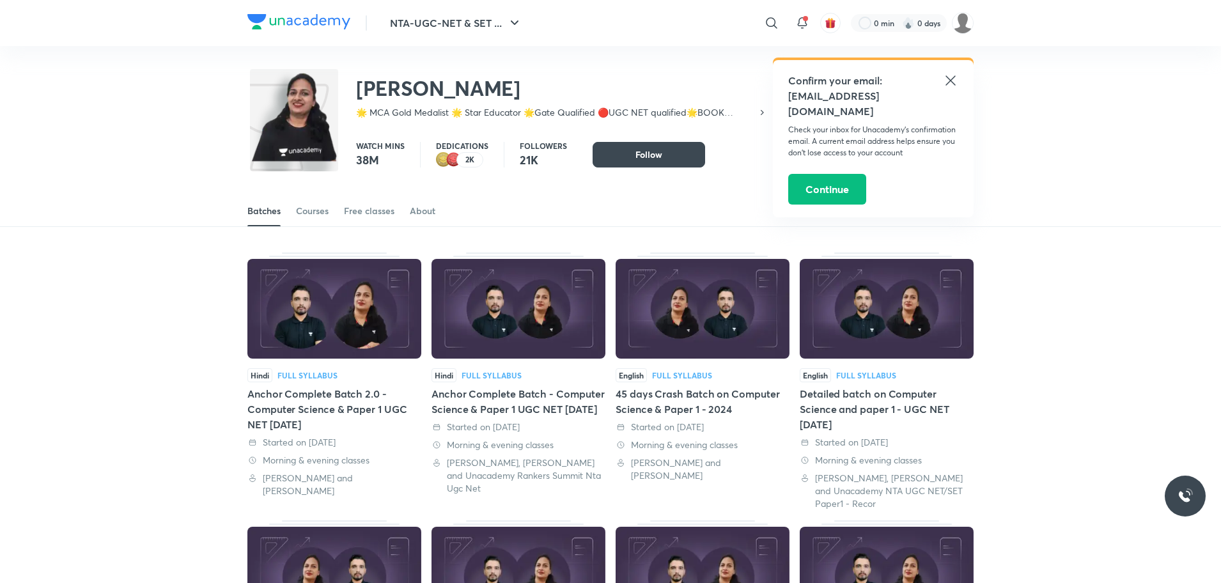
click at [950, 77] on icon at bounding box center [950, 80] width 15 height 15
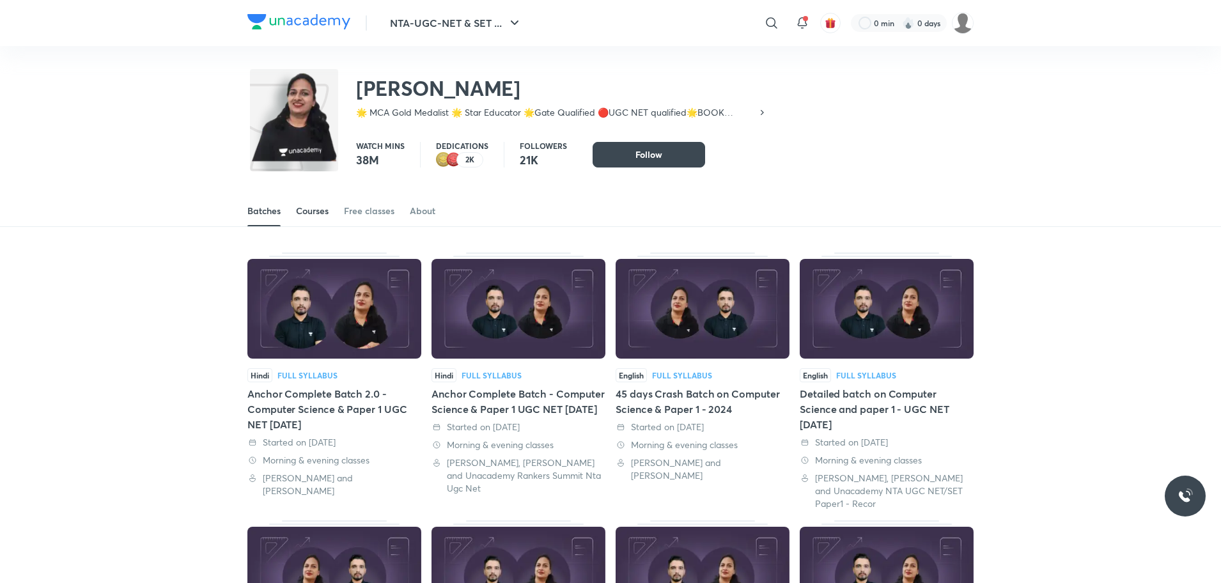
click at [311, 206] on div "Courses" at bounding box center [312, 211] width 33 height 13
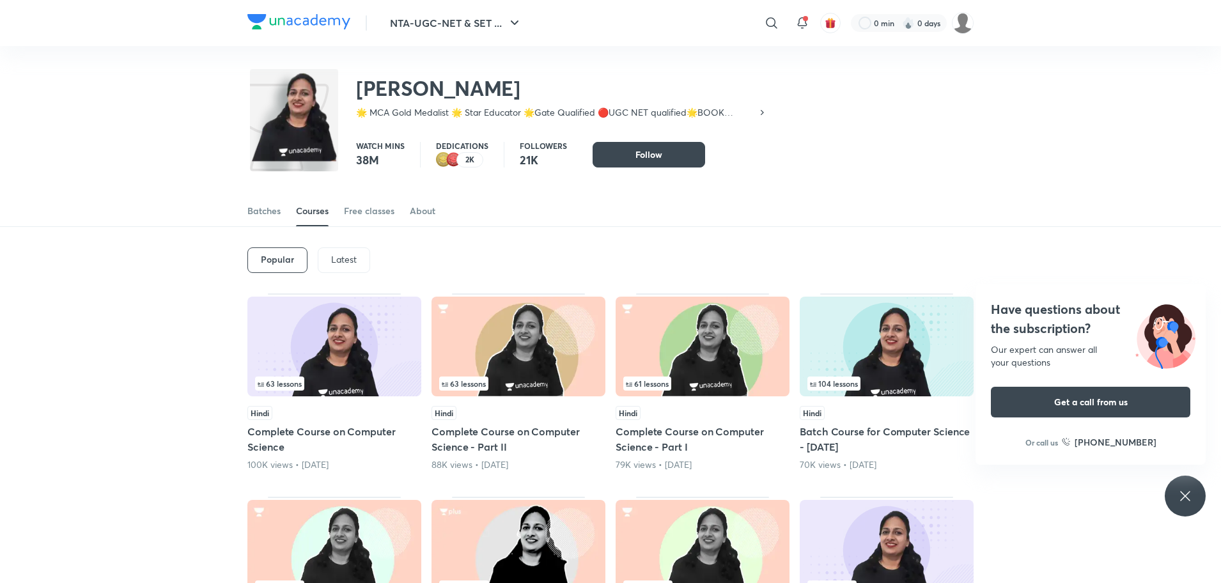
click at [338, 265] on p "Latest" at bounding box center [344, 259] width 26 height 10
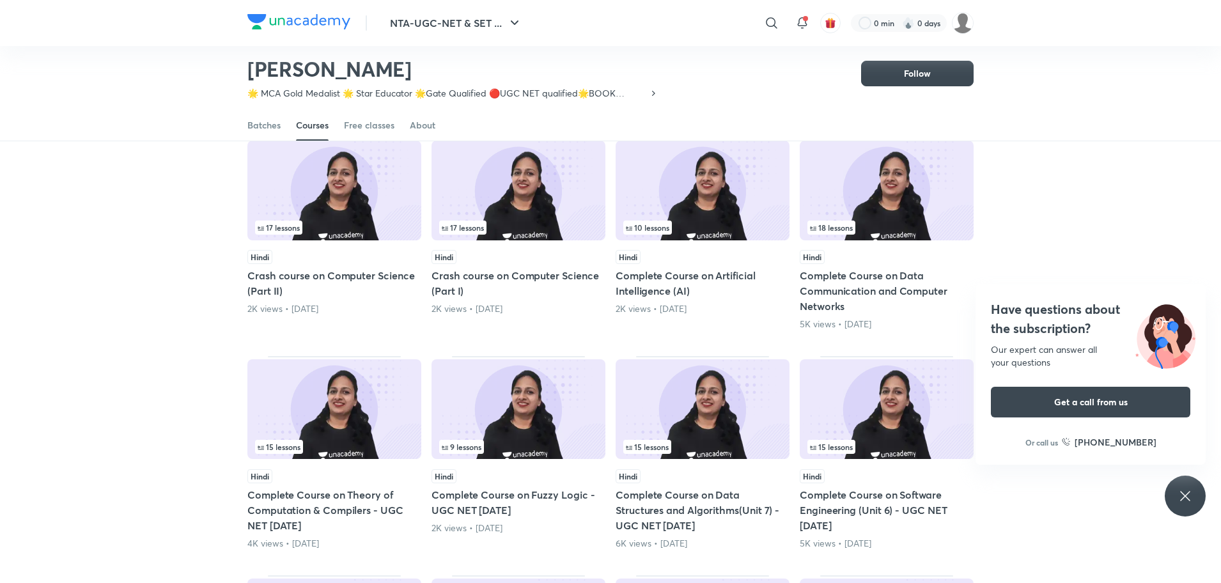
scroll to position [120, 0]
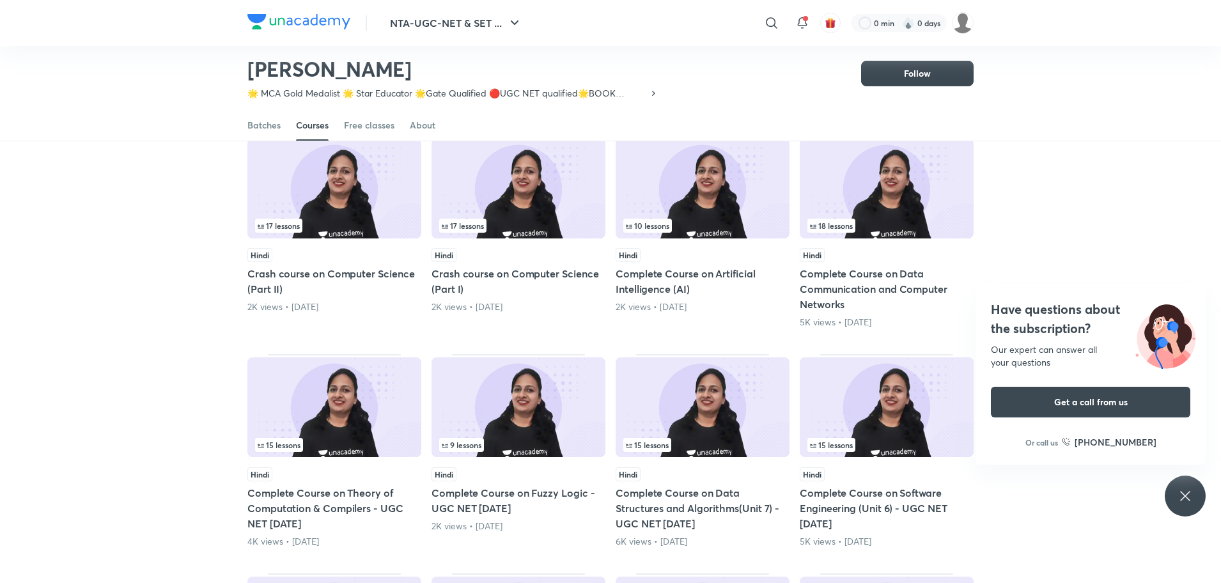
click at [858, 426] on img at bounding box center [887, 407] width 174 height 100
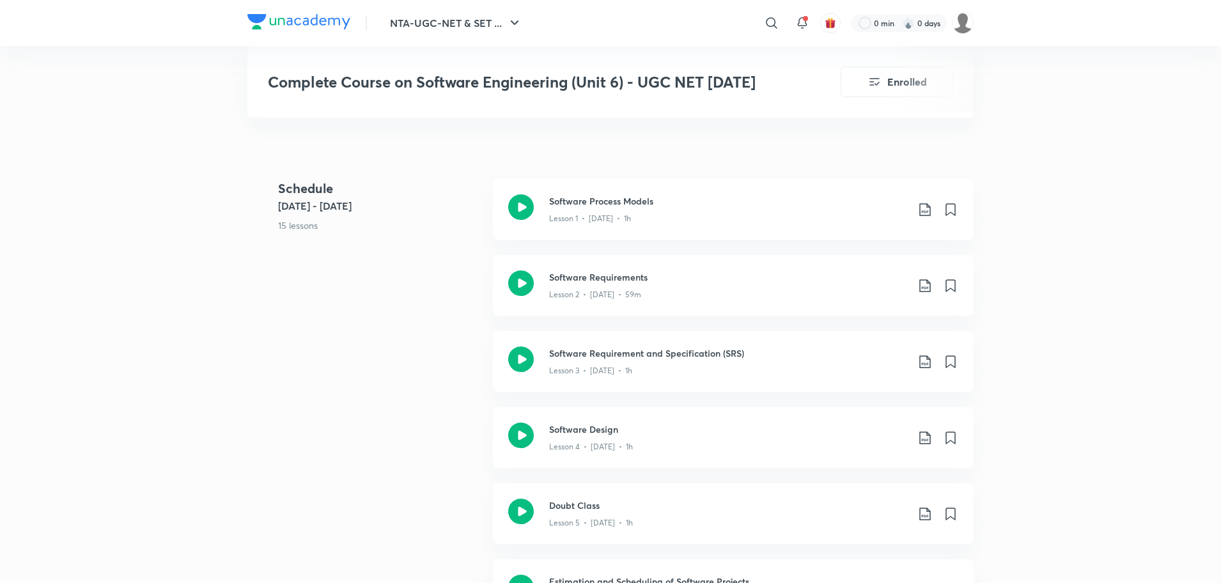
scroll to position [575, 0]
